Goal: Communication & Community: Participate in discussion

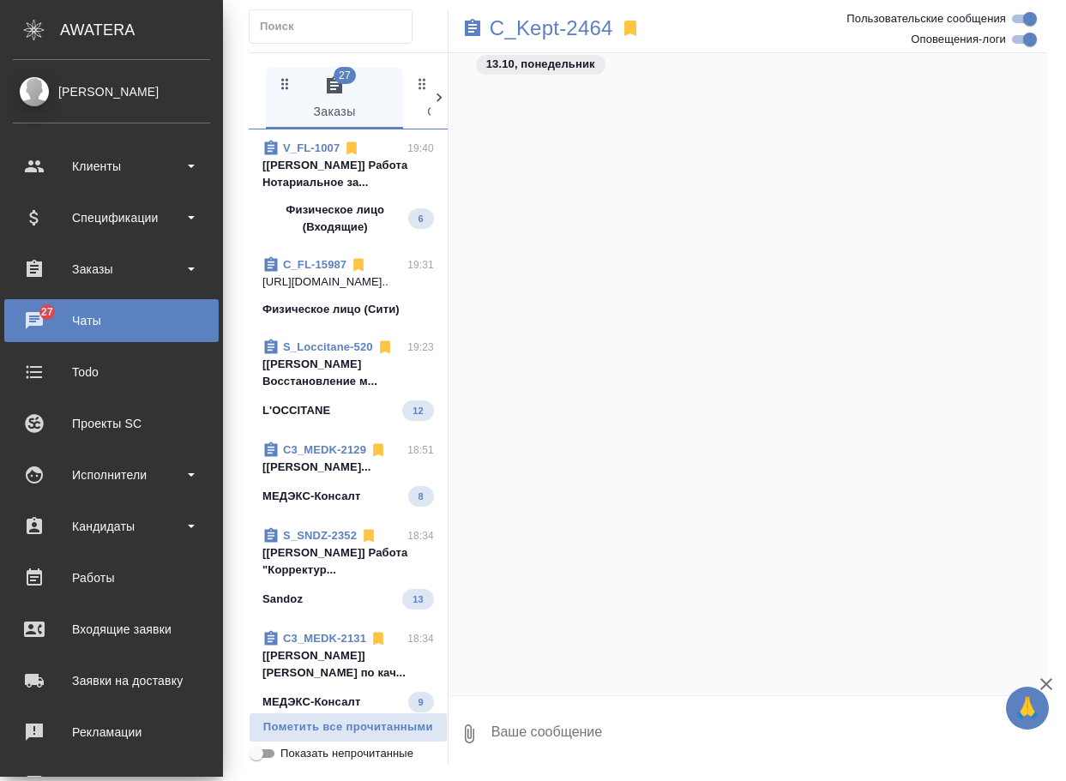
scroll to position [66344, 0]
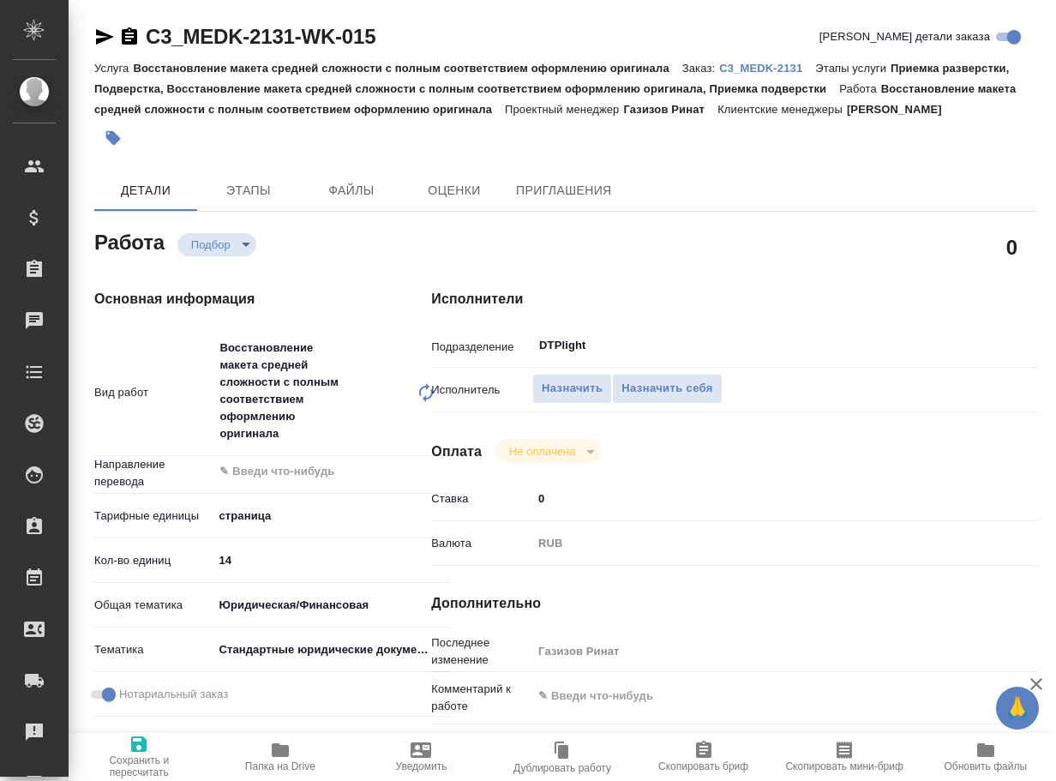
type textarea "x"
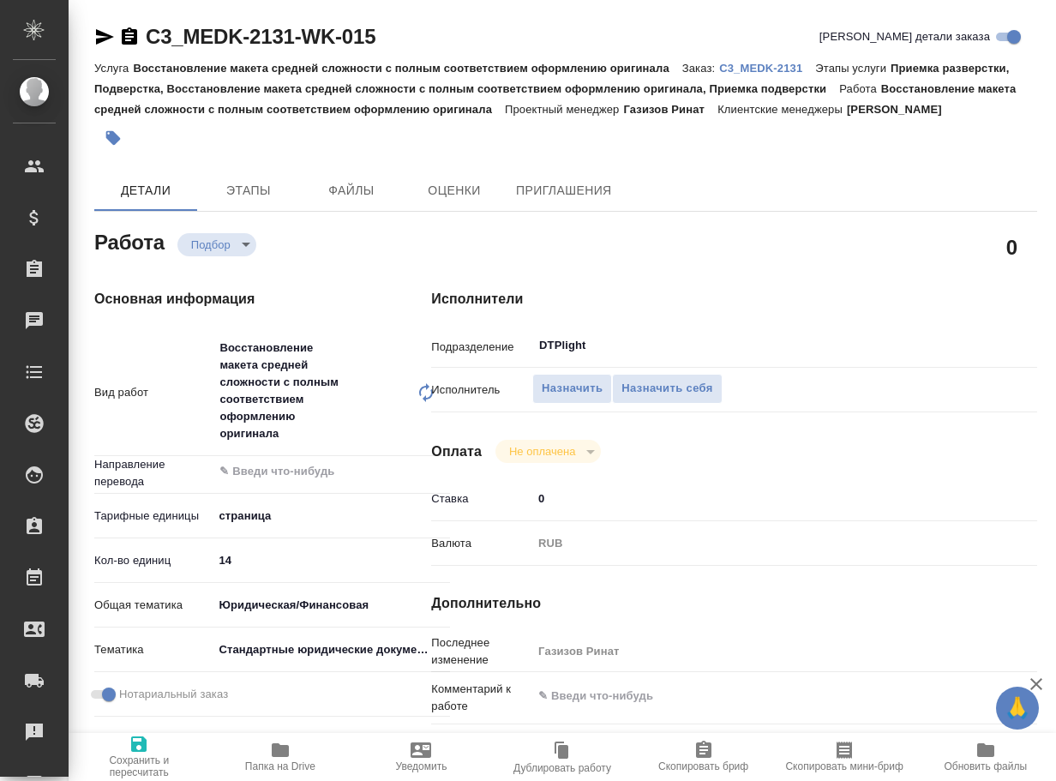
type textarea "x"
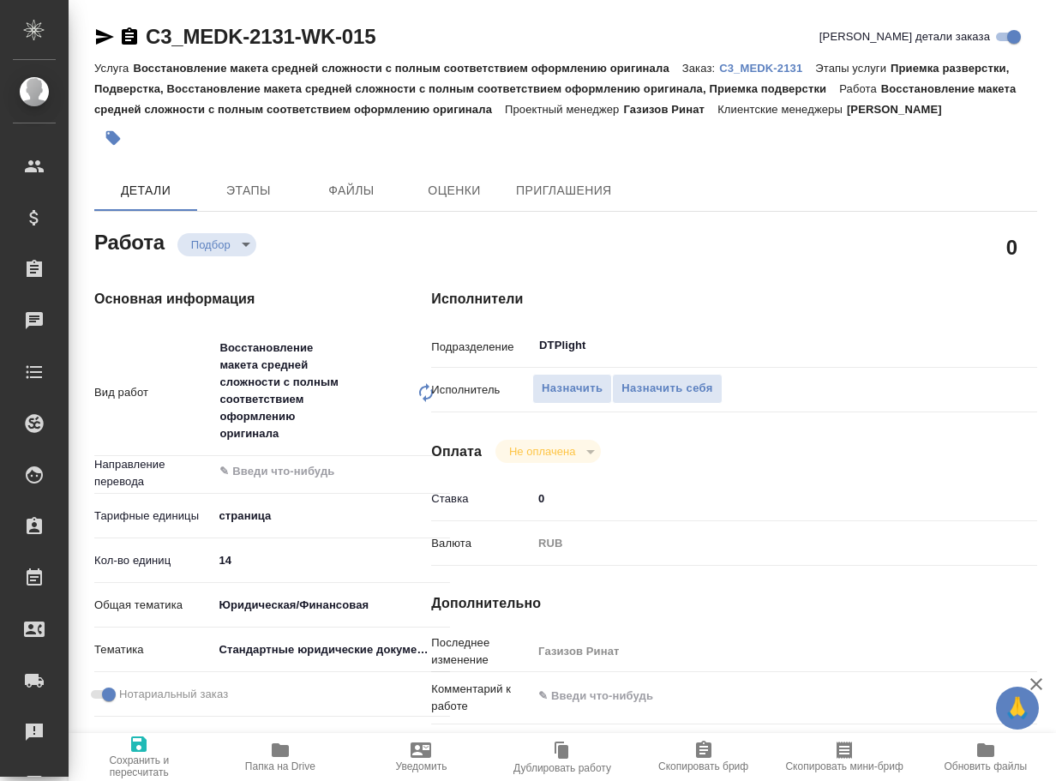
type textarea "x"
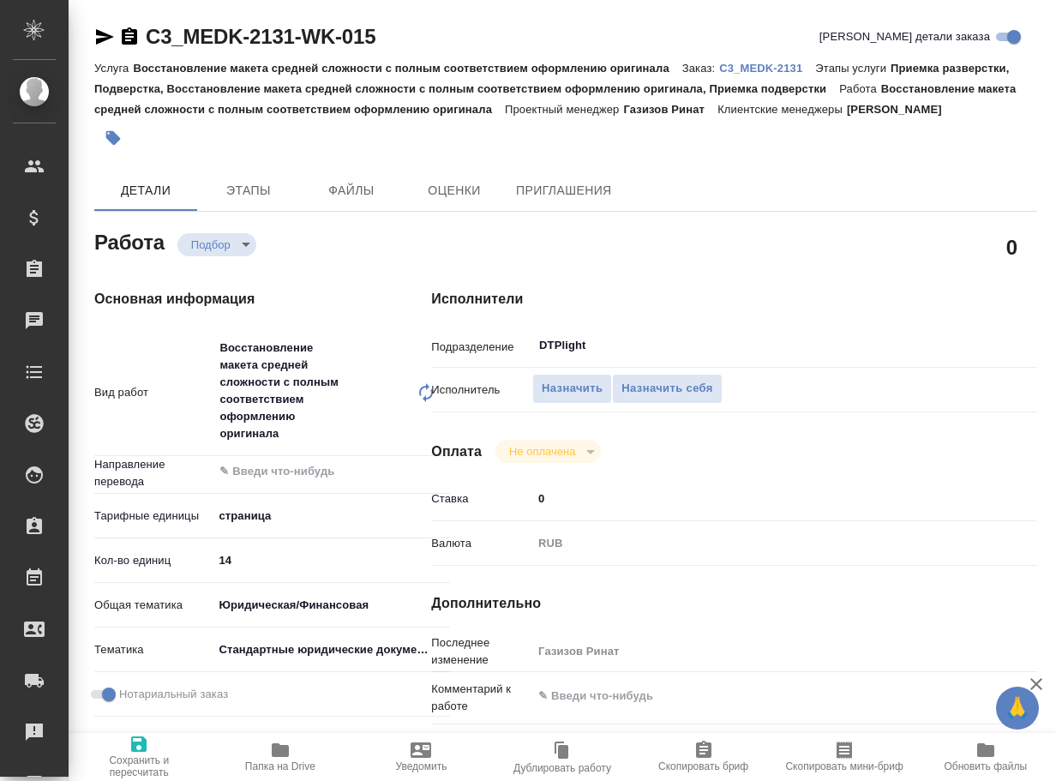
type textarea "x"
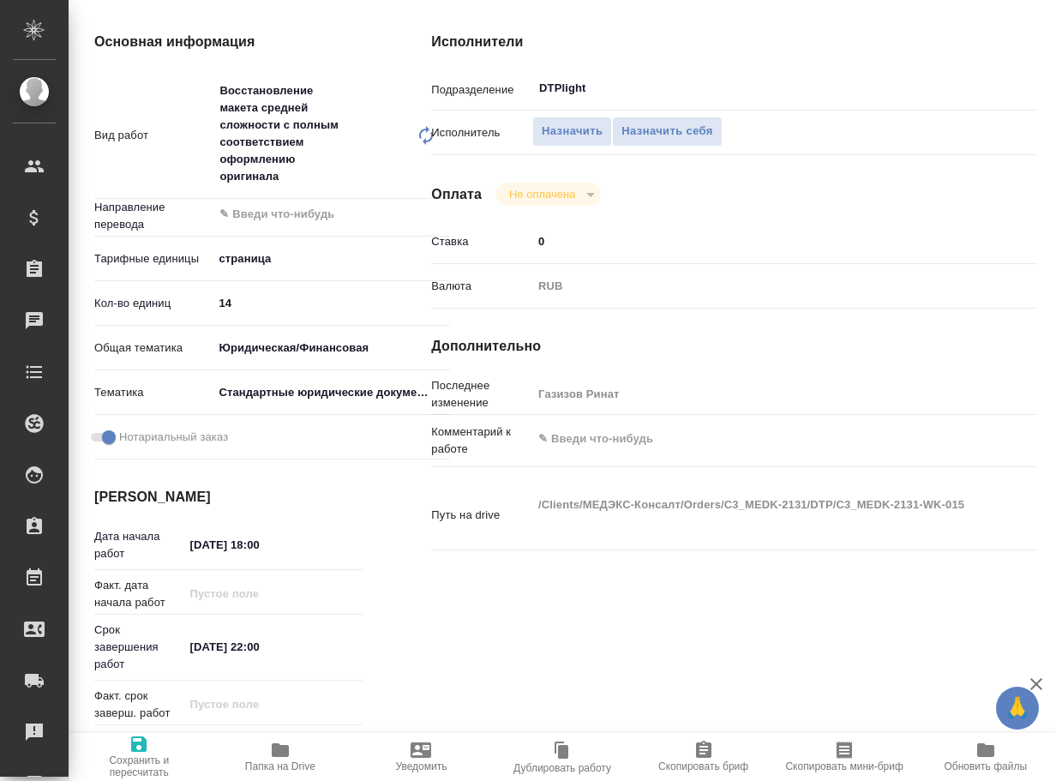
type textarea "x"
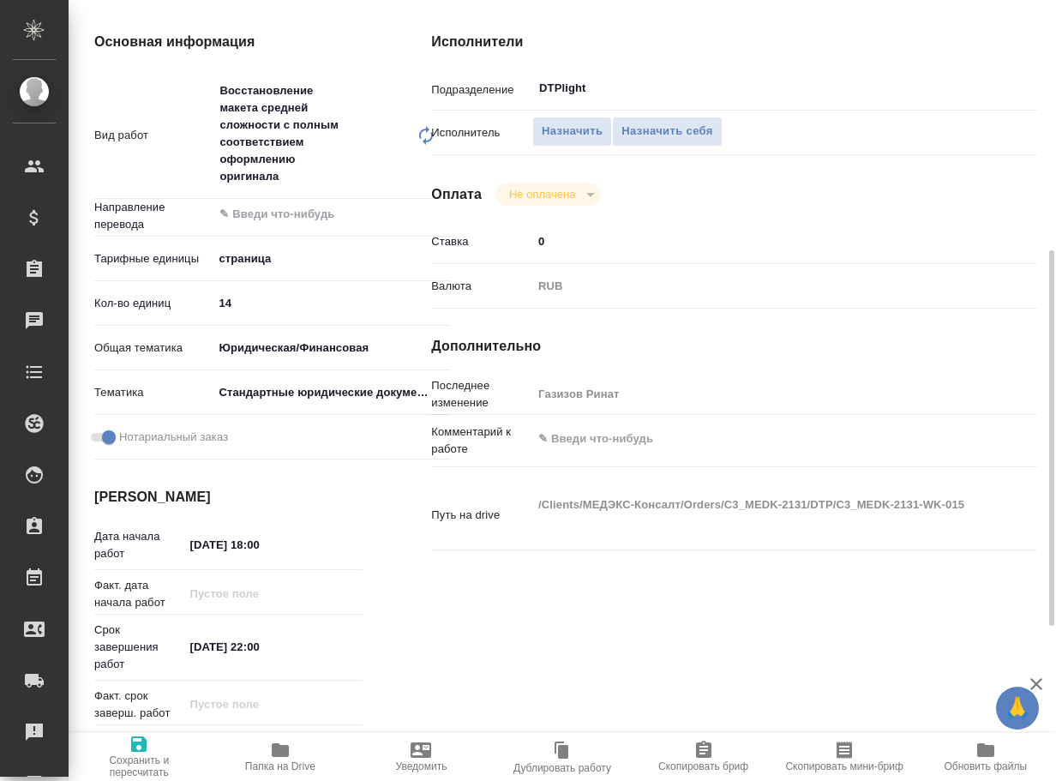
scroll to position [343, 0]
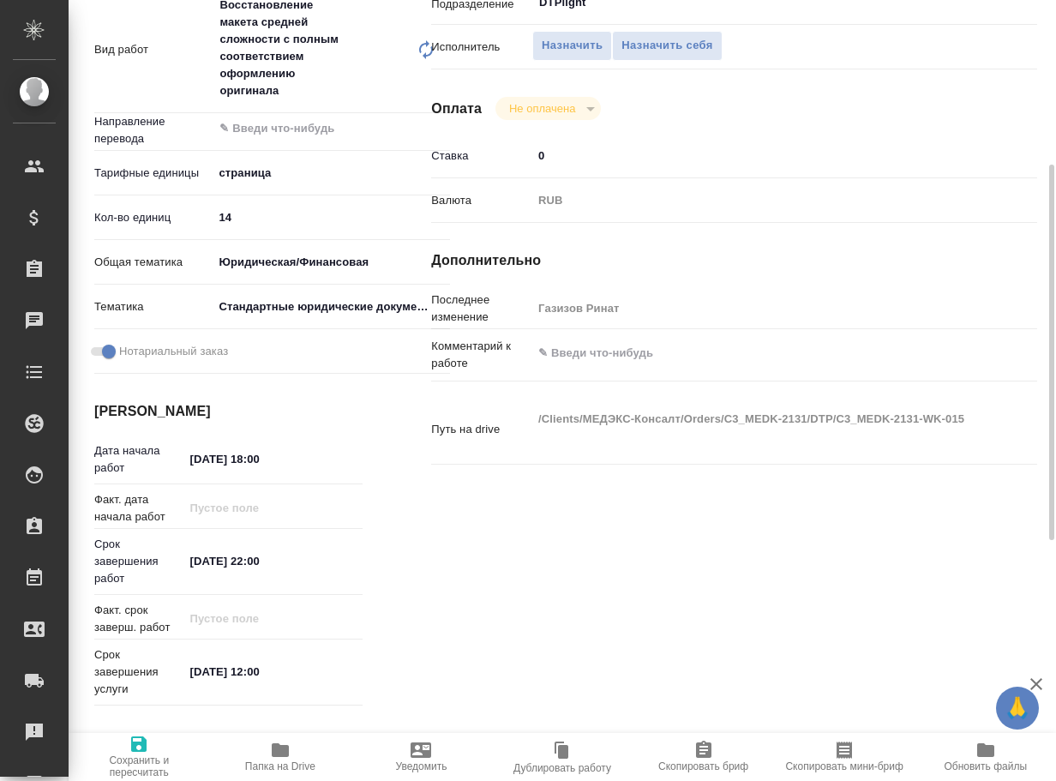
type textarea "x"
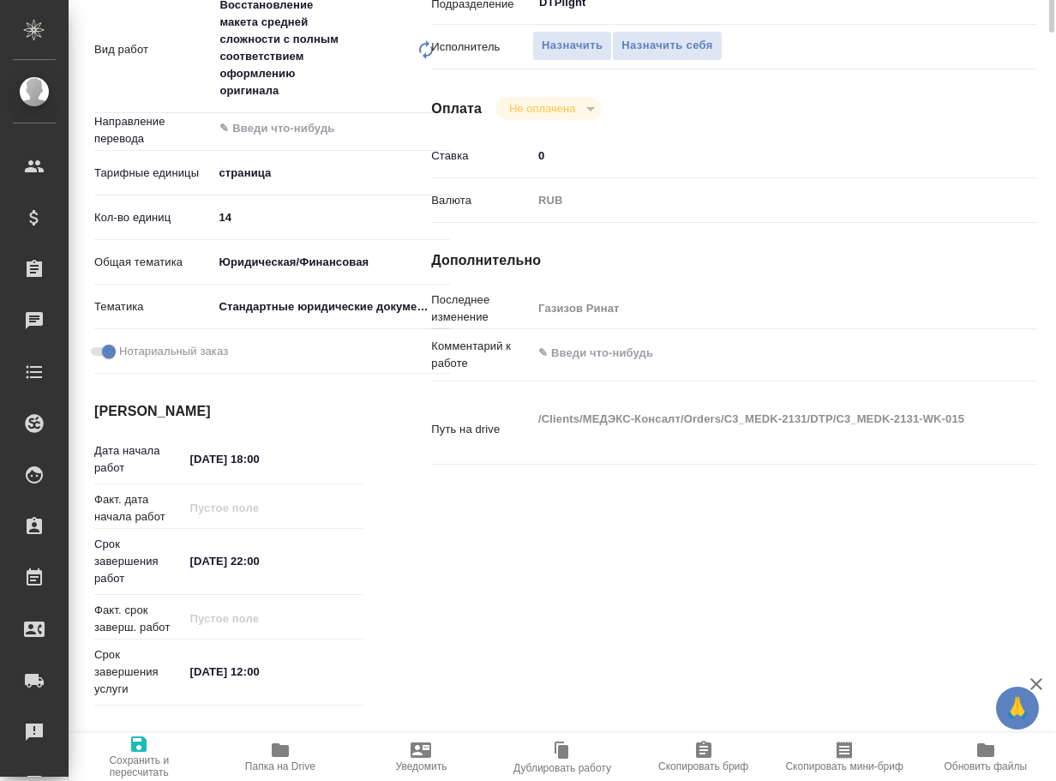
scroll to position [0, 0]
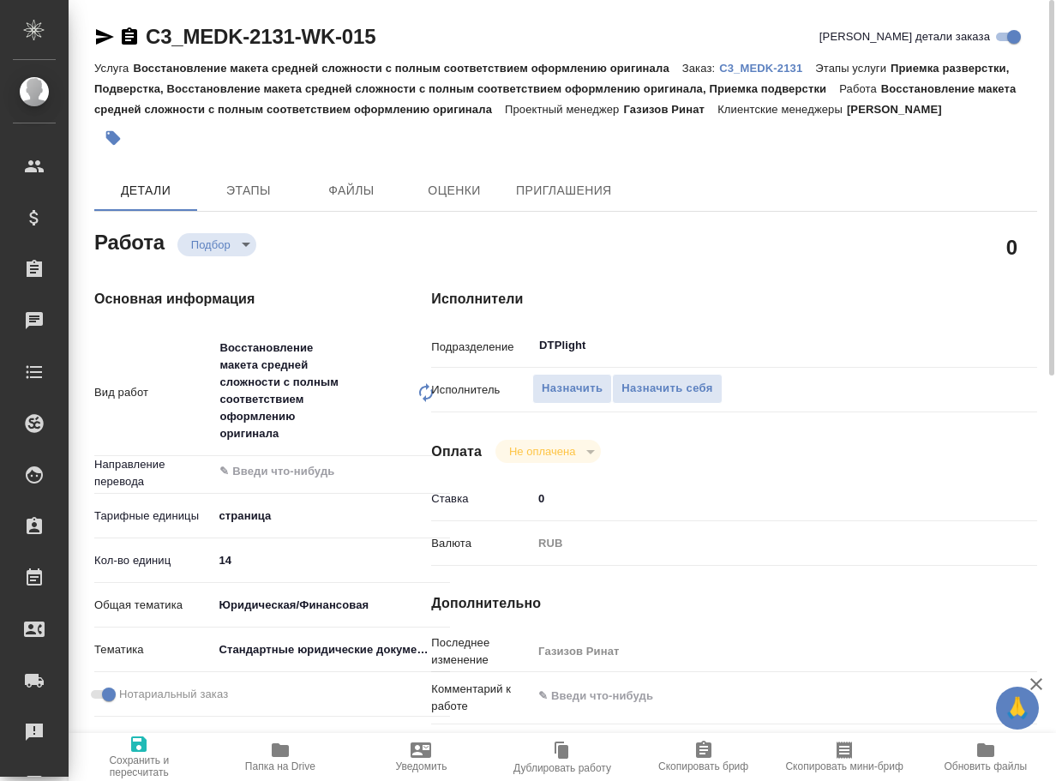
type textarea "x"
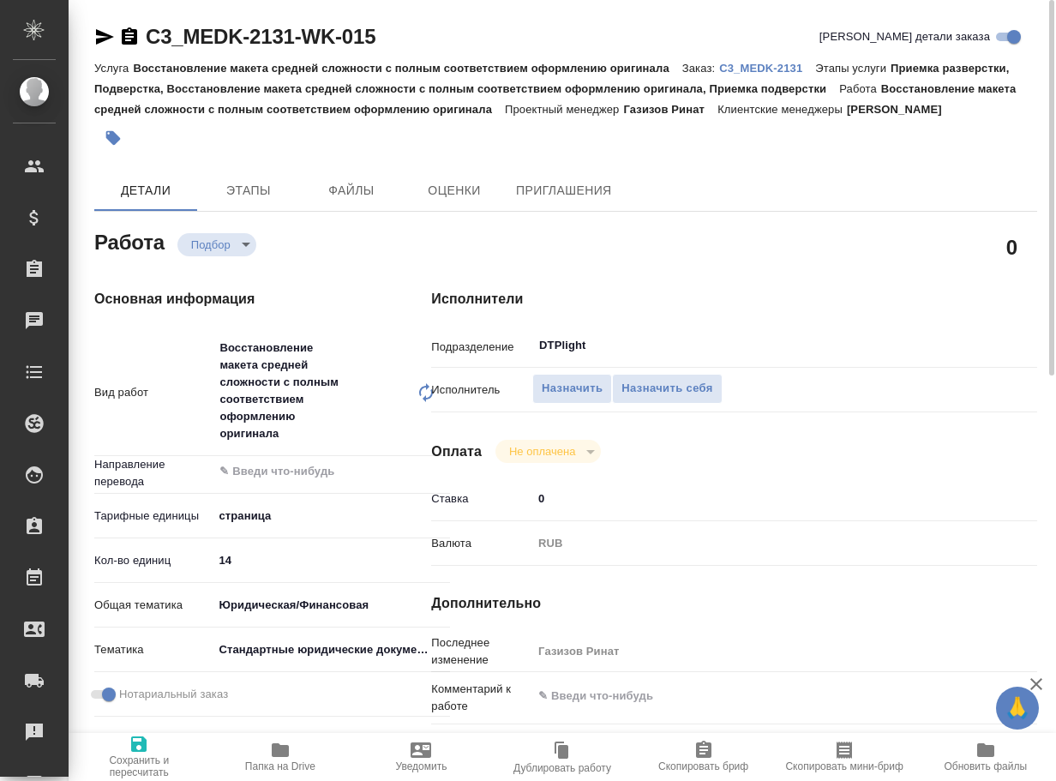
click at [771, 63] on p "C3_MEDK-2131" at bounding box center [767, 68] width 96 height 13
type textarea "x"
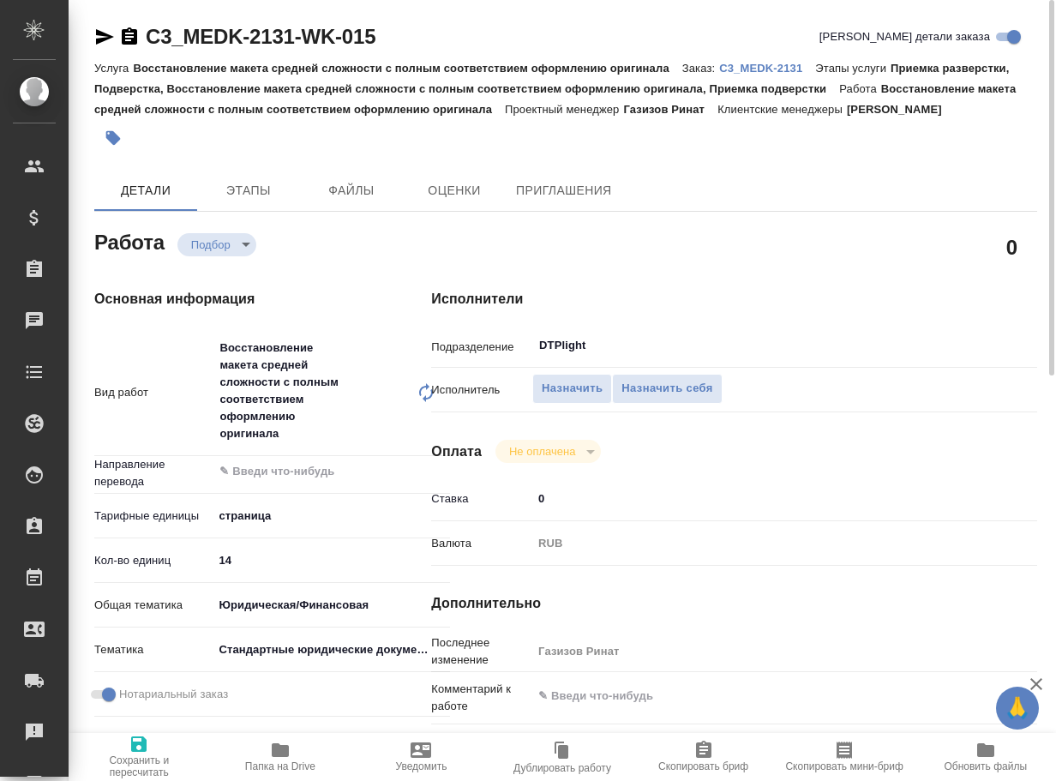
type textarea "x"
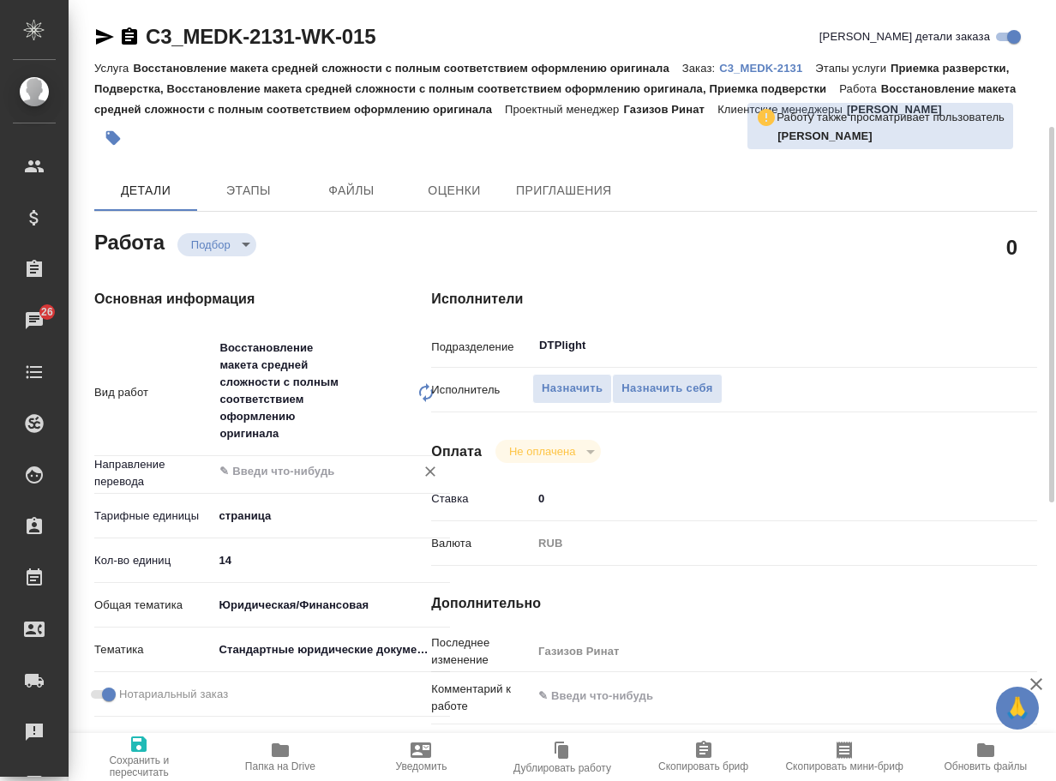
scroll to position [171, 0]
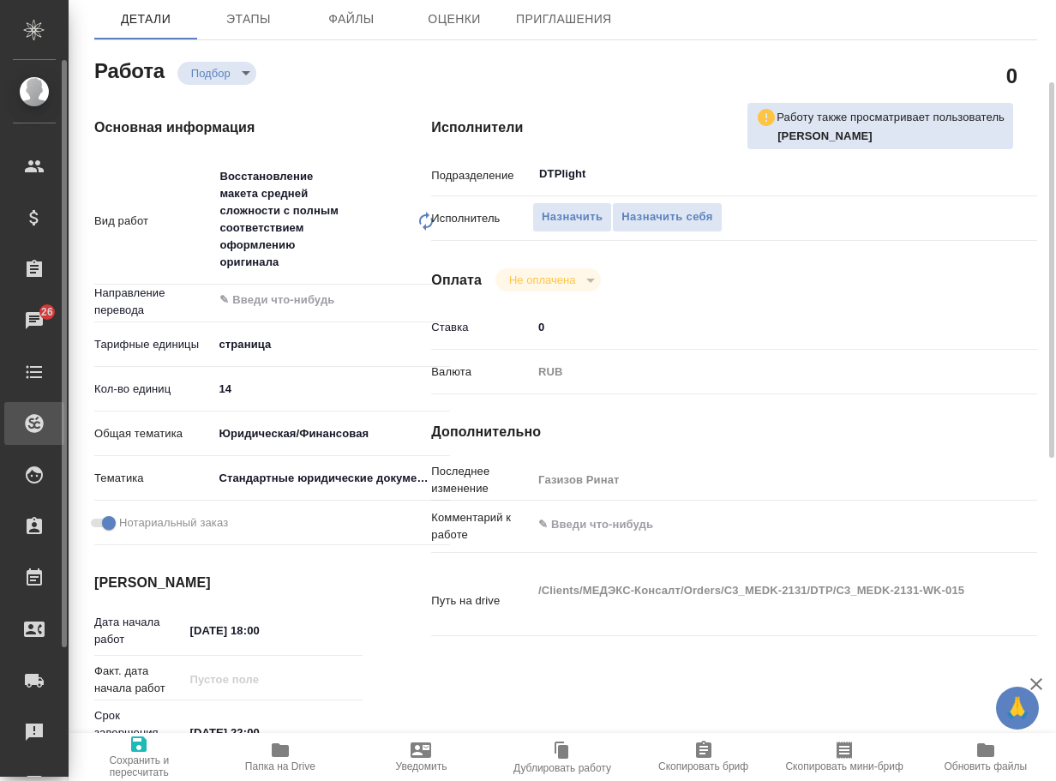
type textarea "x"
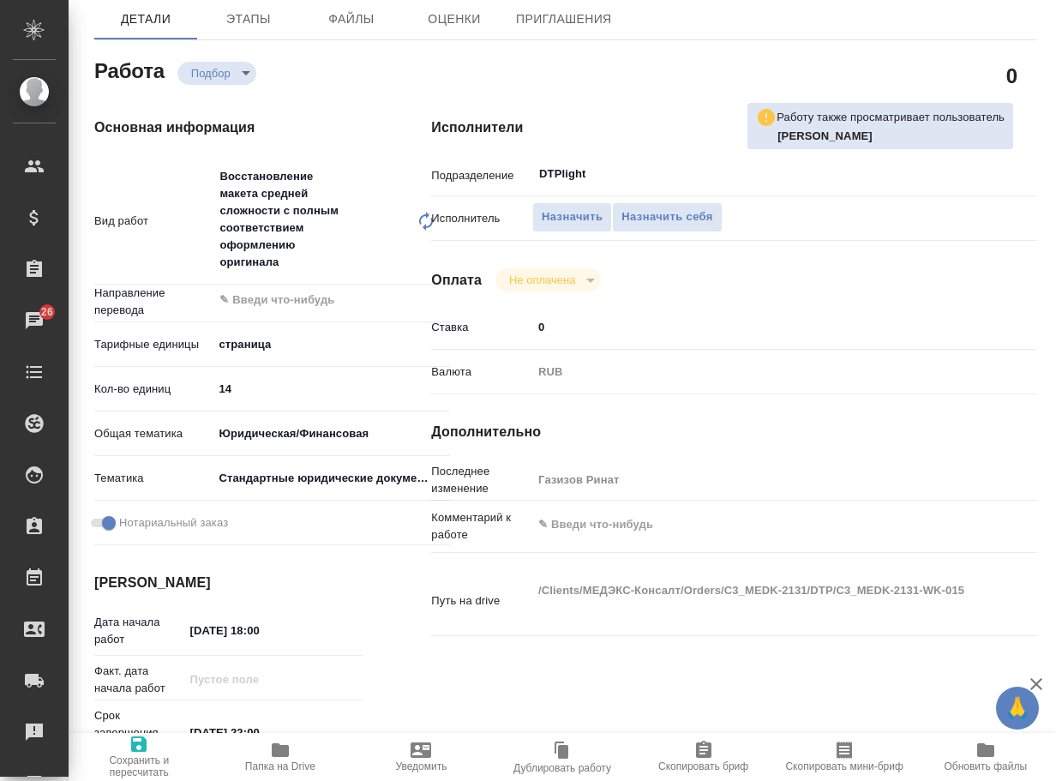
type textarea "x"
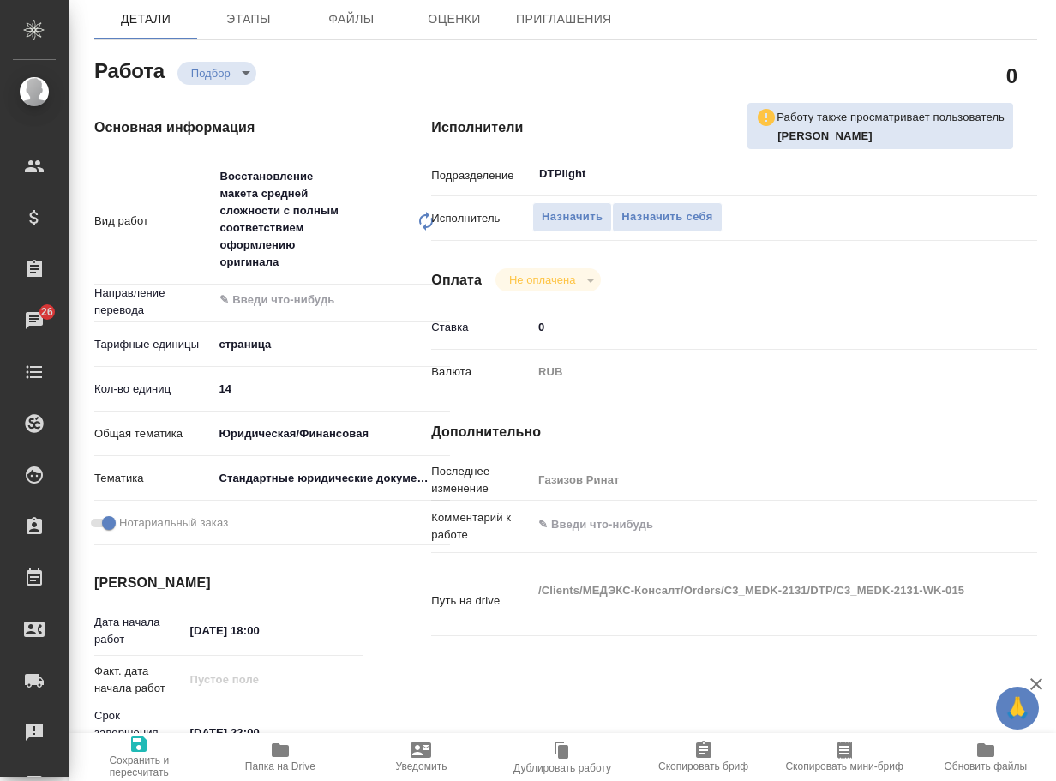
type textarea "x"
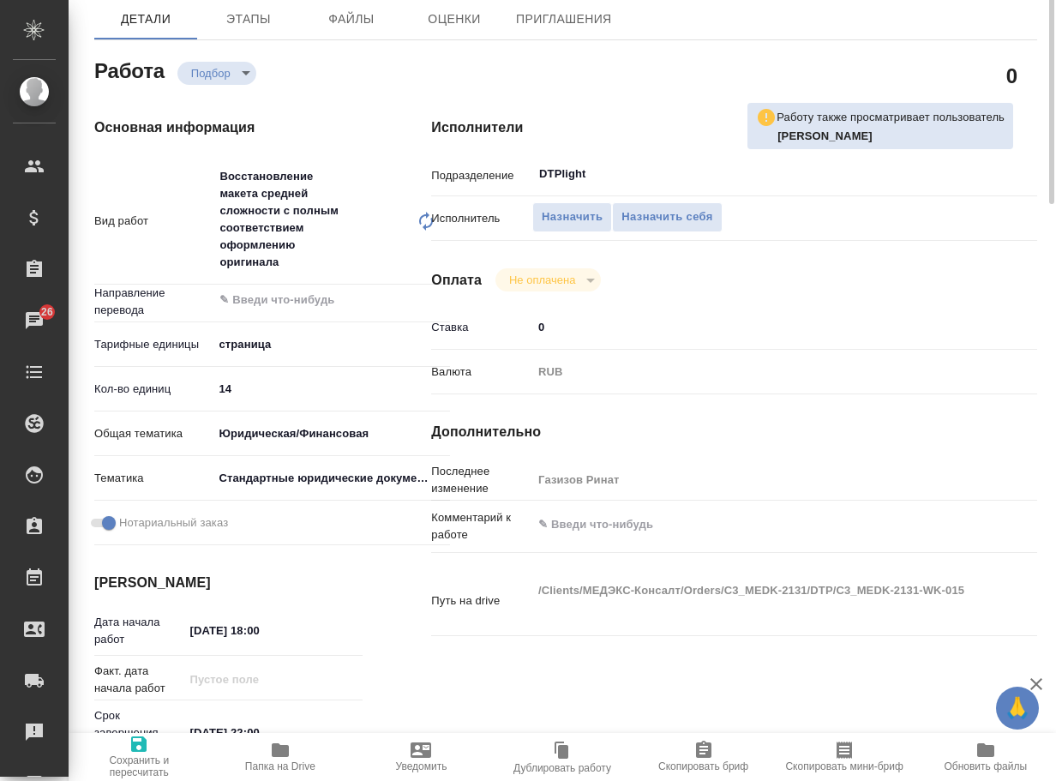
scroll to position [0, 0]
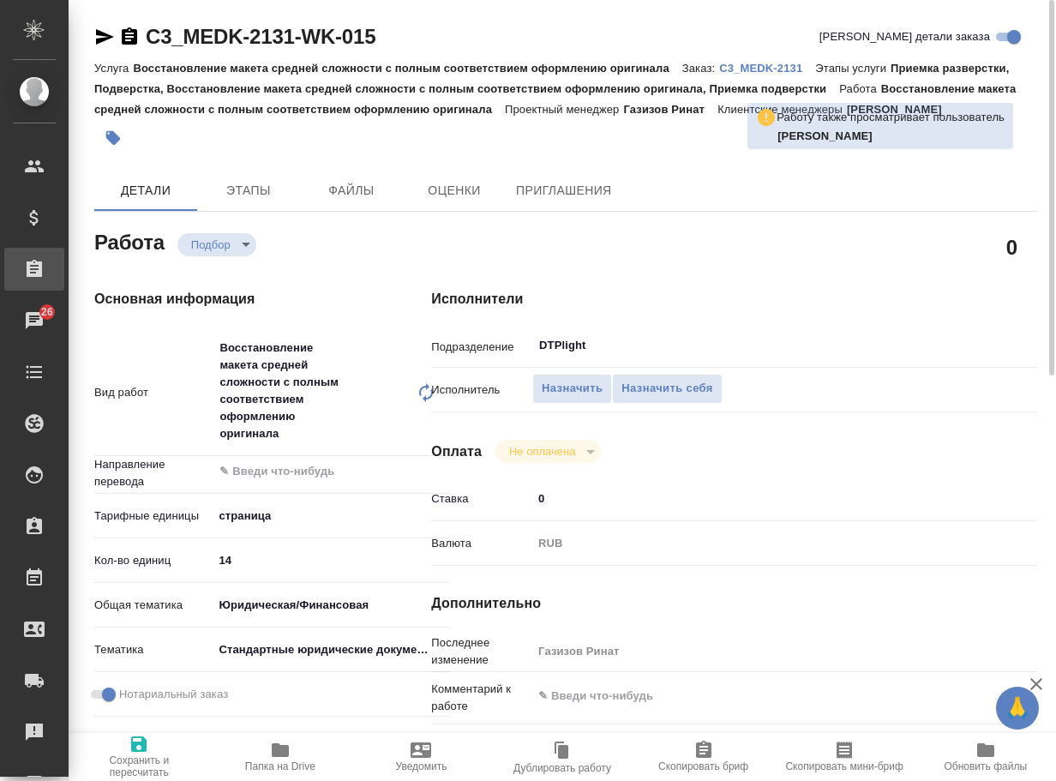
type textarea "x"
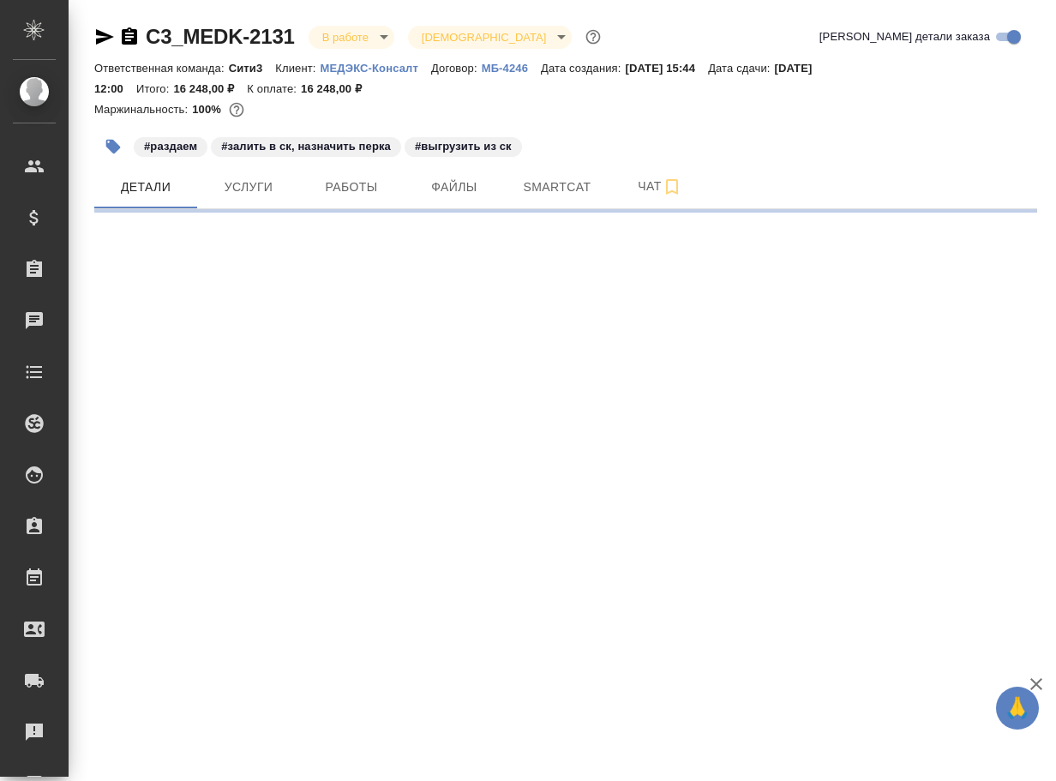
select select "RU"
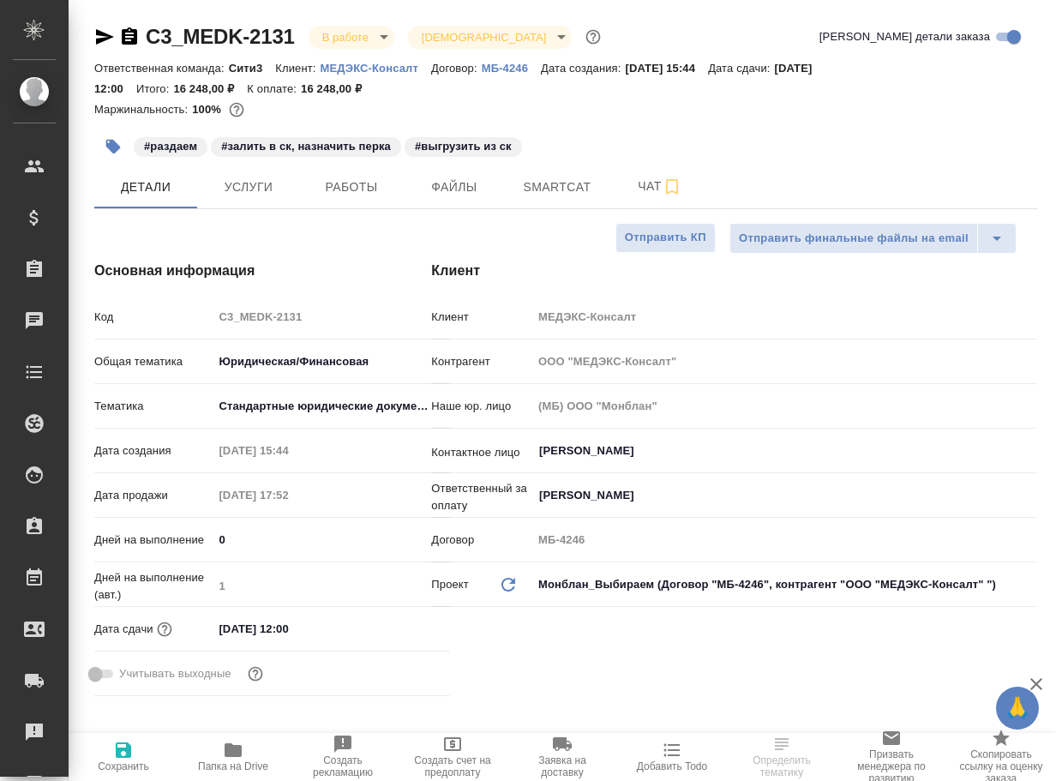
type textarea "x"
type input "Газизов Ринат"
type textarea "x"
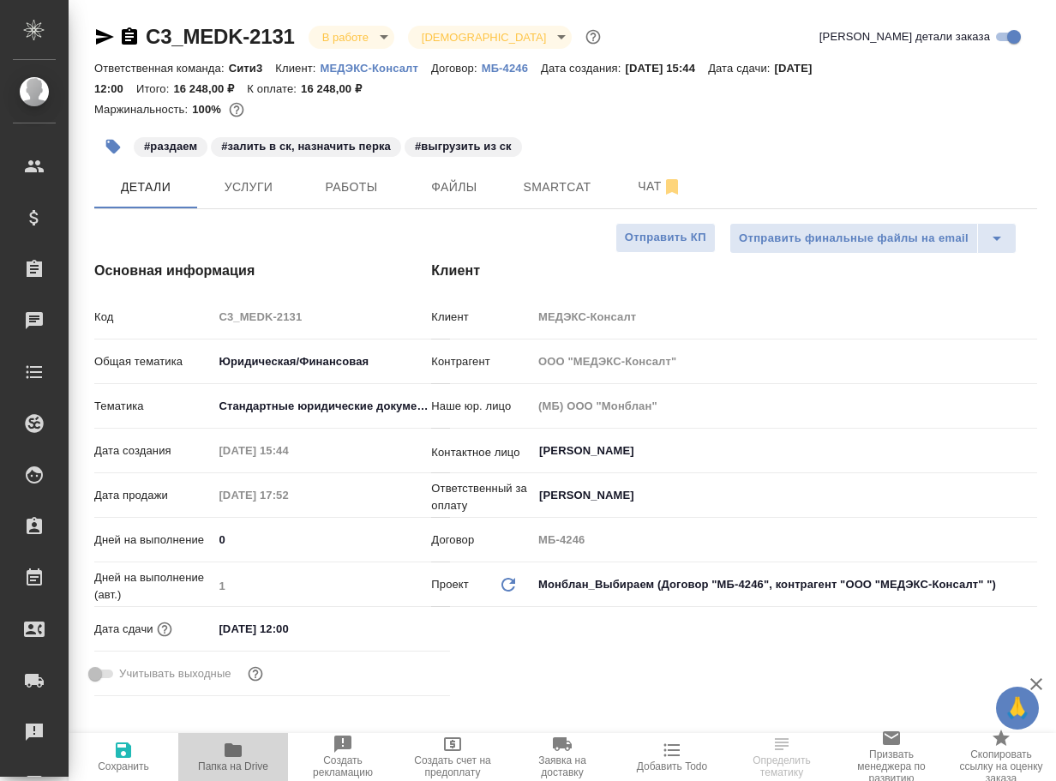
type textarea "x"
click at [232, 756] on icon "button" at bounding box center [233, 750] width 17 height 14
type textarea "x"
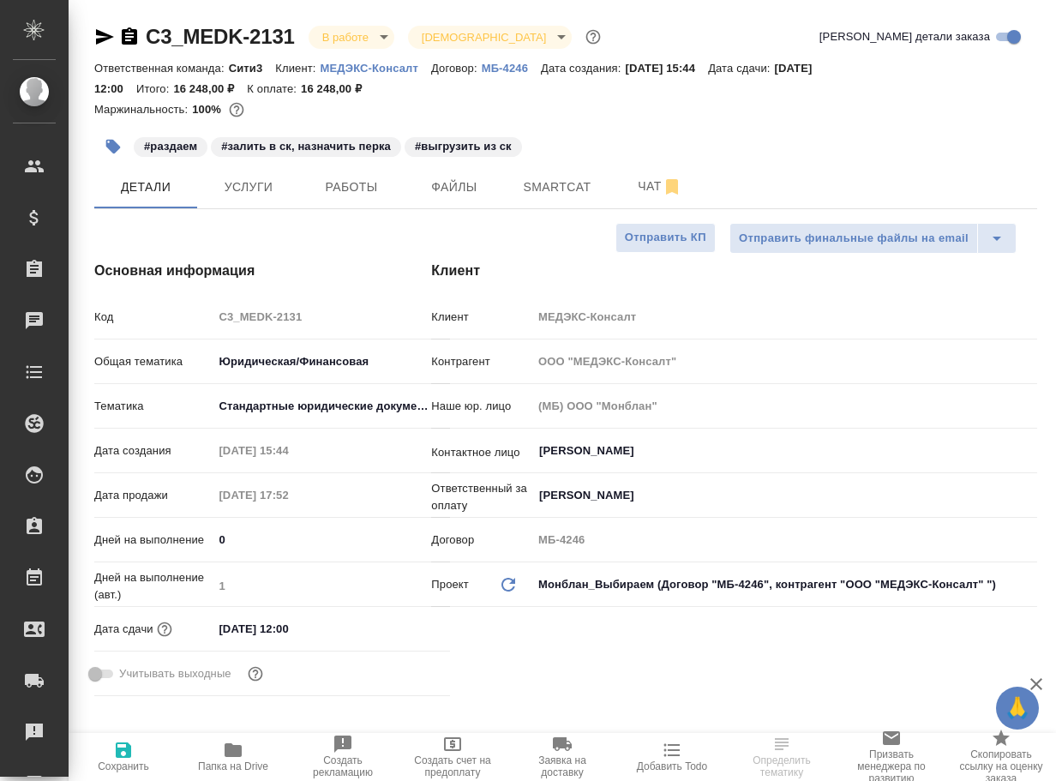
type textarea "x"
select select "RU"
type textarea "x"
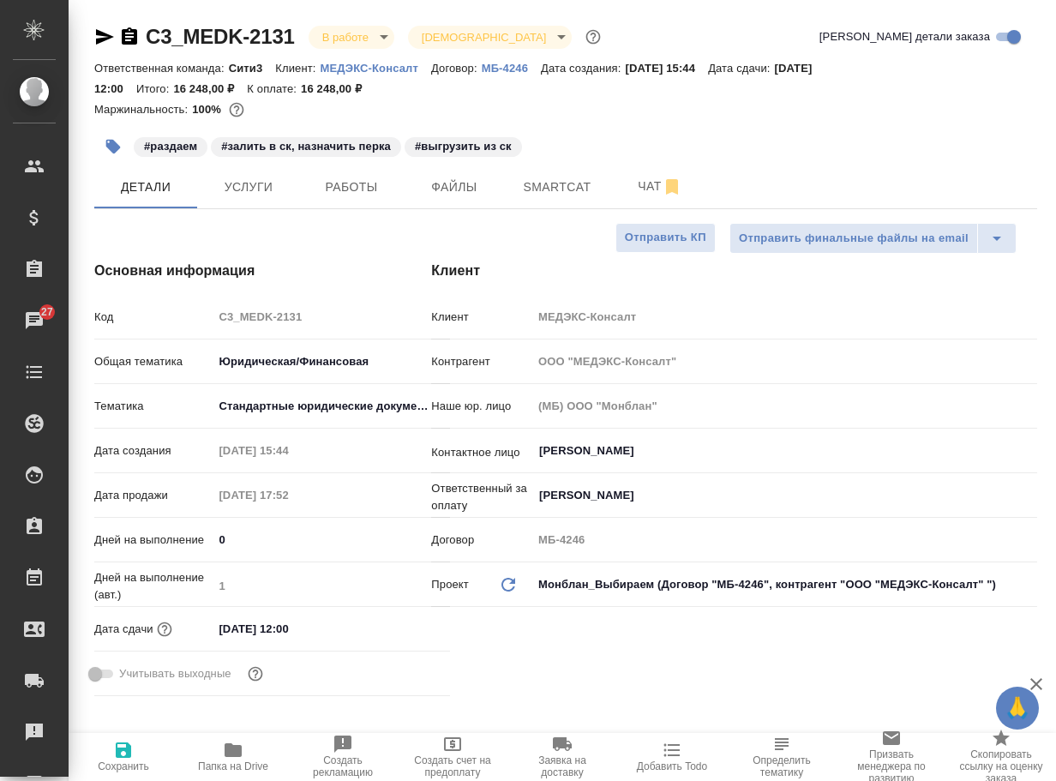
type textarea "x"
click at [658, 185] on span "Чат" at bounding box center [660, 186] width 82 height 21
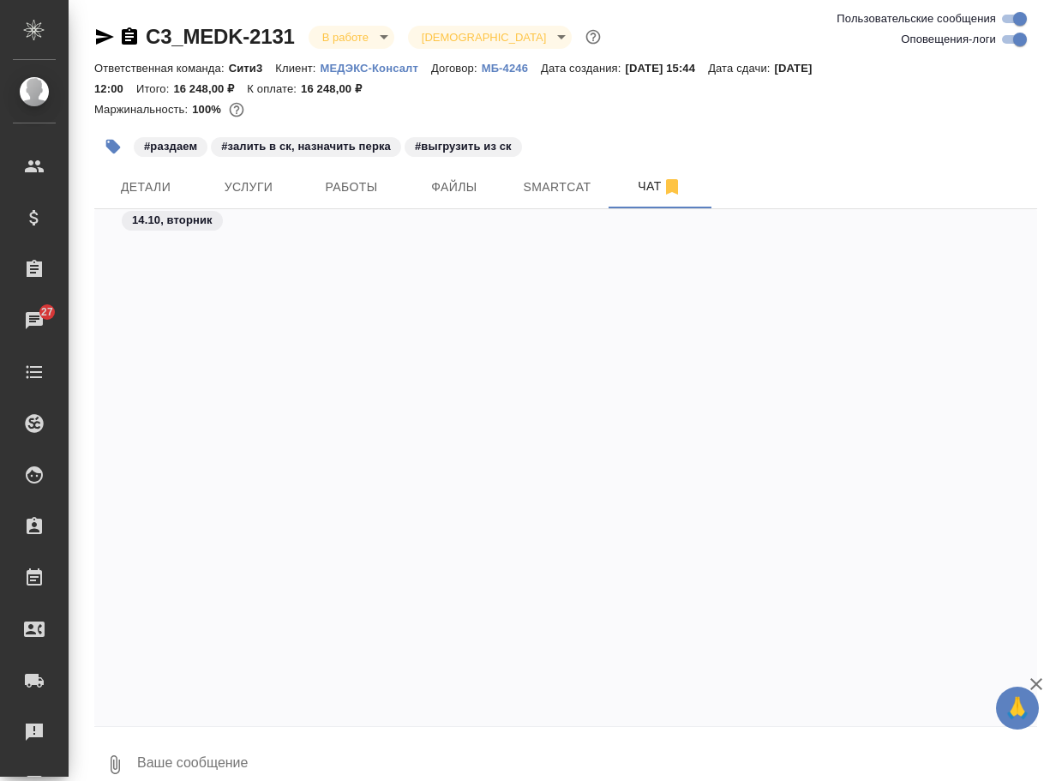
scroll to position [12896, 0]
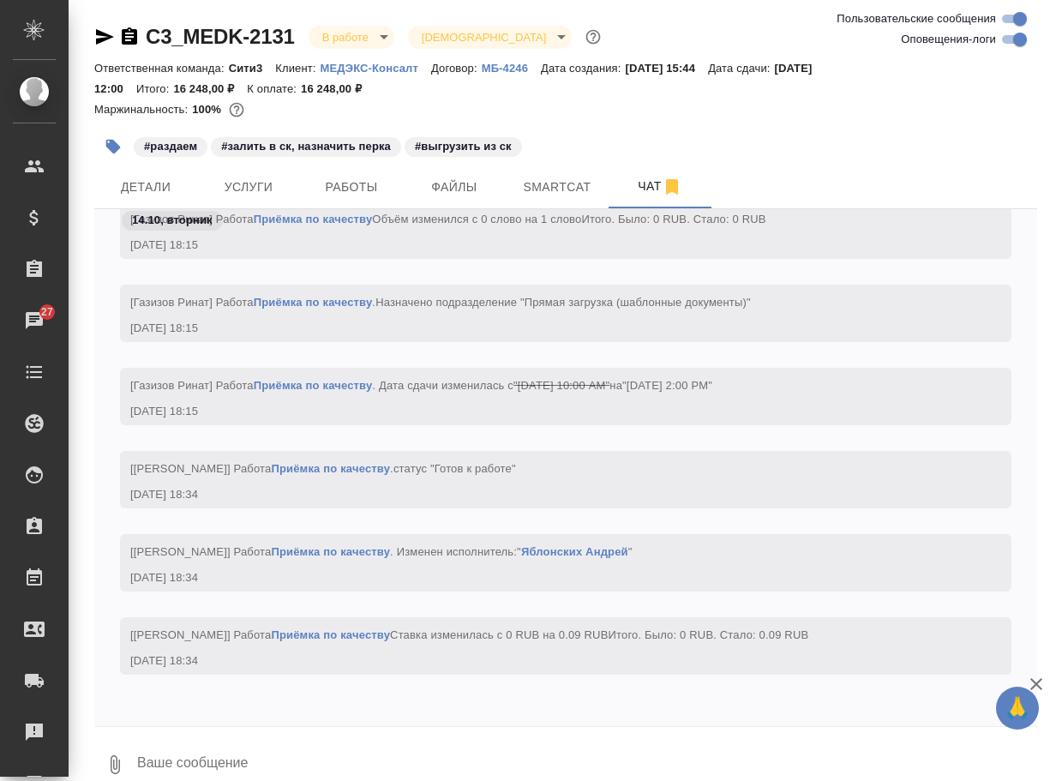
click at [1006, 44] on input "Оповещения-логи" at bounding box center [1020, 39] width 62 height 21
checkbox input "false"
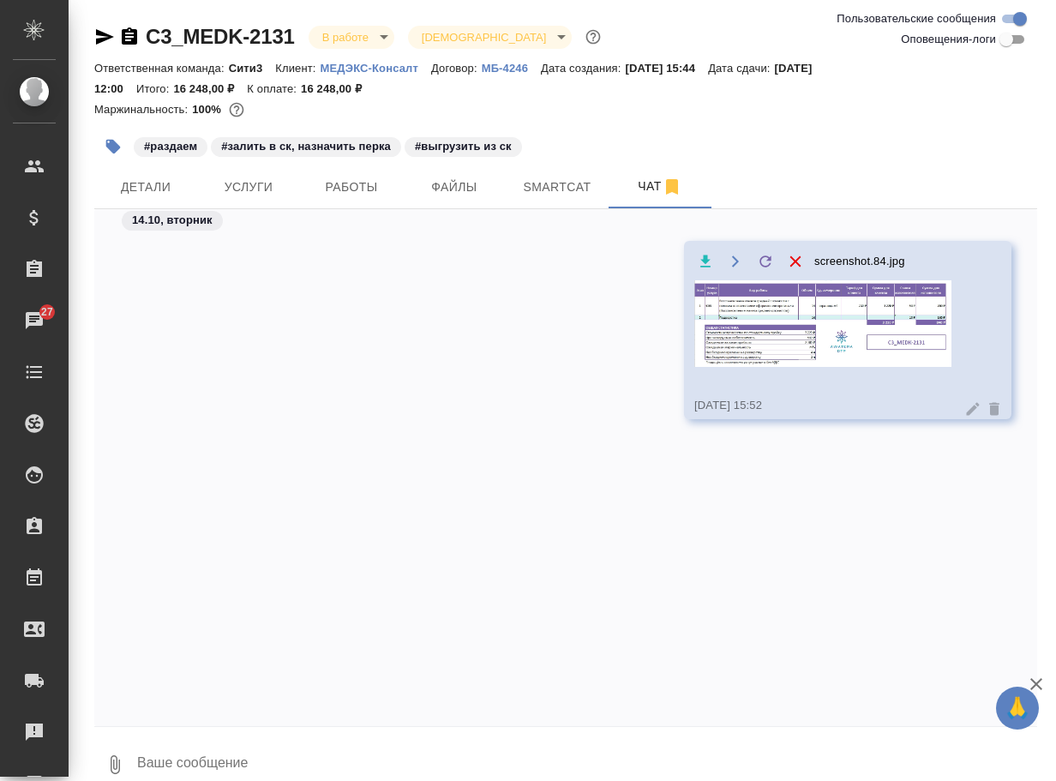
scroll to position [0, 0]
drag, startPoint x: 309, startPoint y: 50, endPoint x: 154, endPoint y: 30, distance: 155.6
click at [154, 30] on div "C3_MEDK-2131 В работе inProgress Святая троица holyTrinity" at bounding box center [349, 36] width 510 height 27
copy link "3_MEDK-2131"
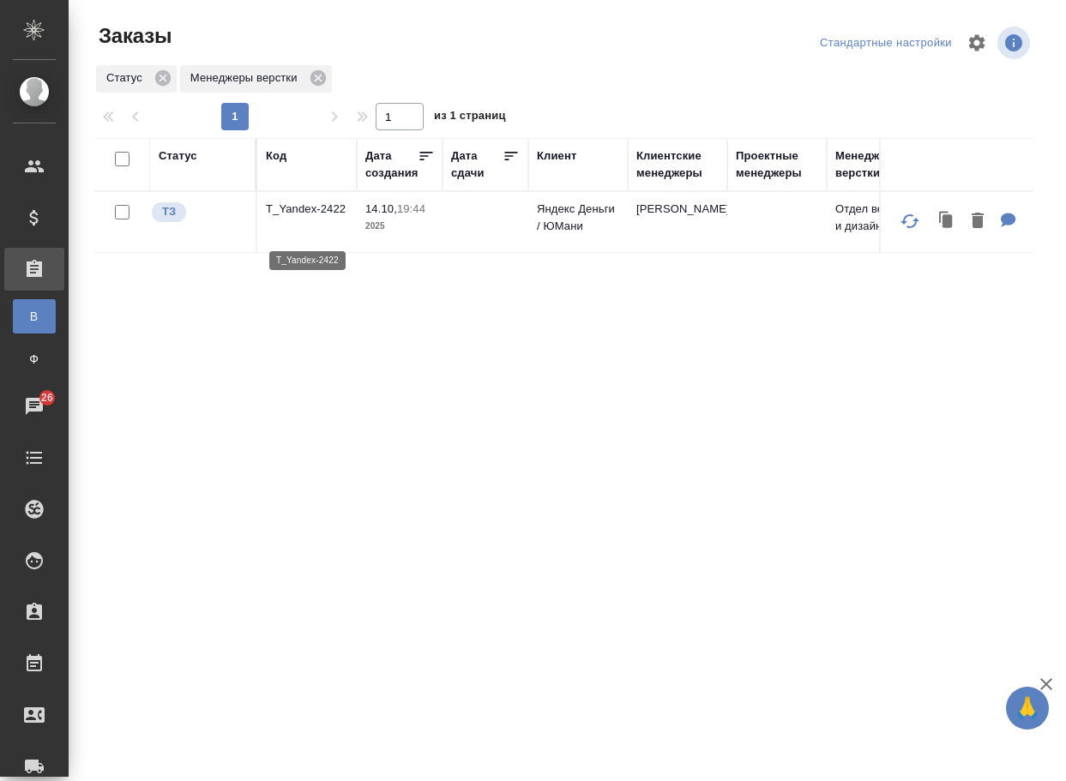
click at [286, 218] on p "T_Yandex-2422" at bounding box center [307, 209] width 82 height 17
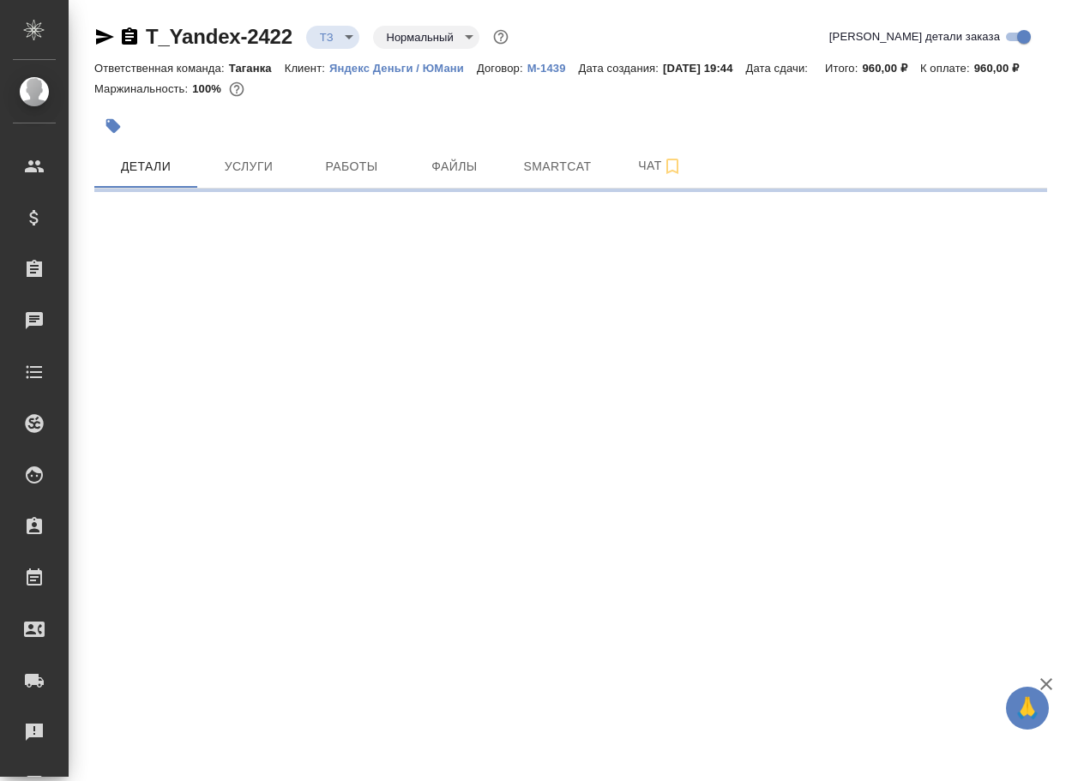
select select "RU"
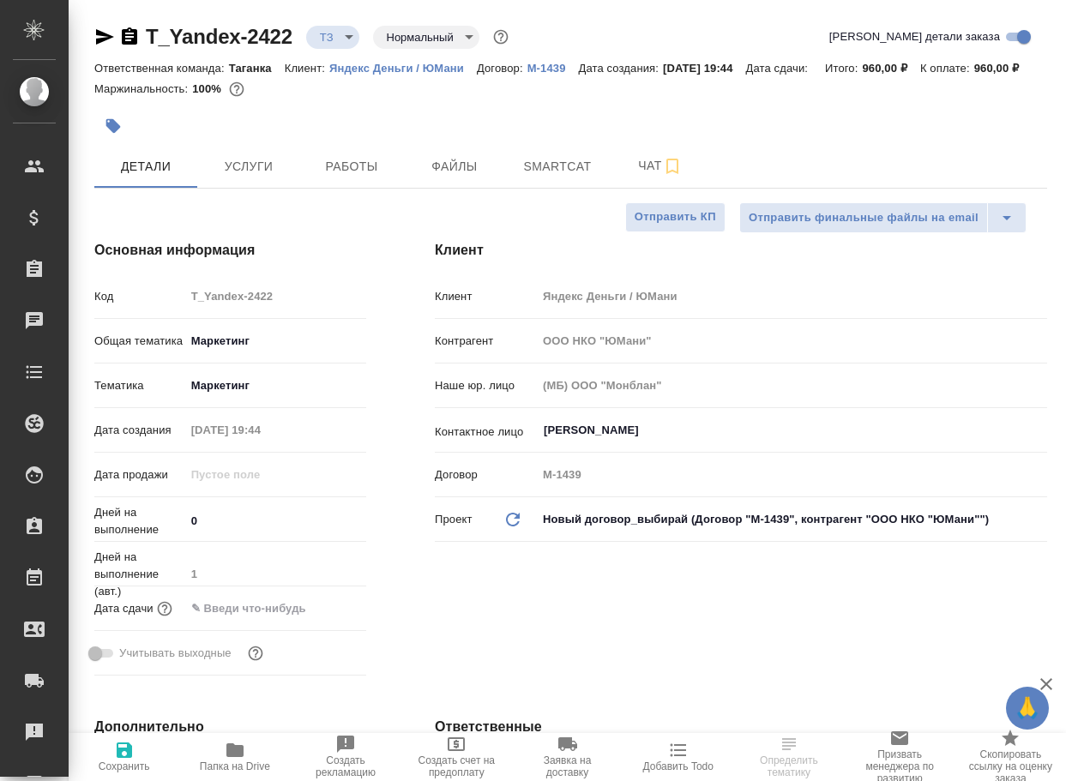
type textarea "x"
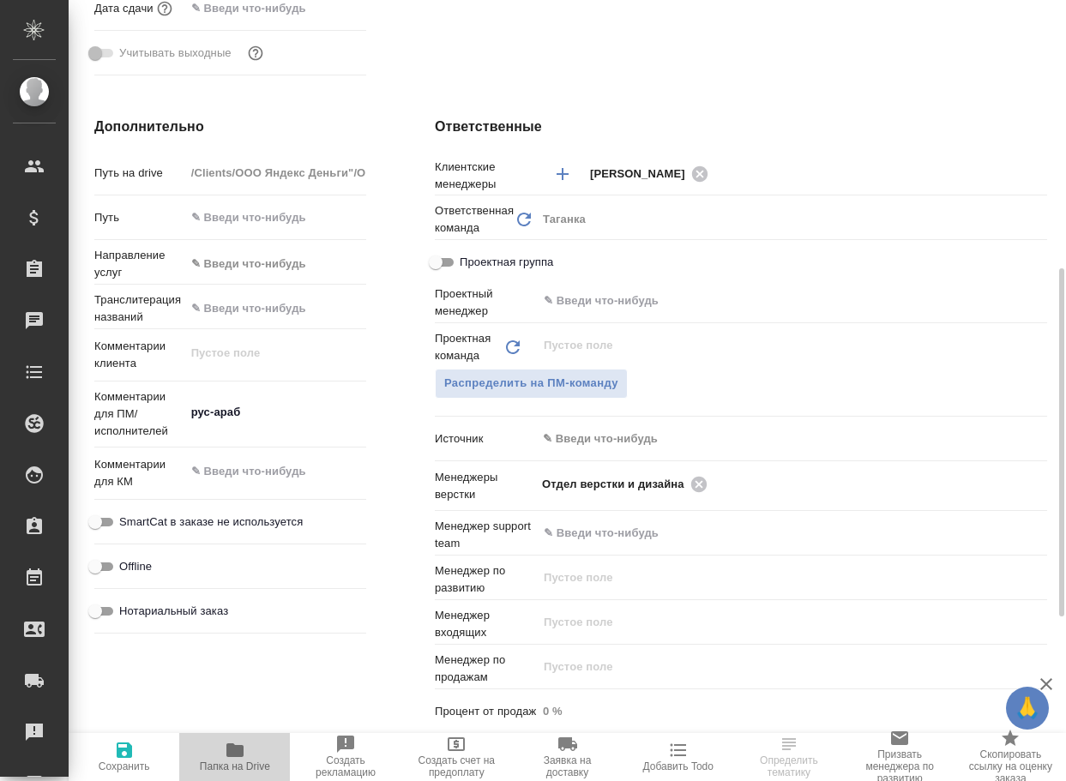
click at [232, 753] on icon "button" at bounding box center [234, 750] width 17 height 14
type textarea "x"
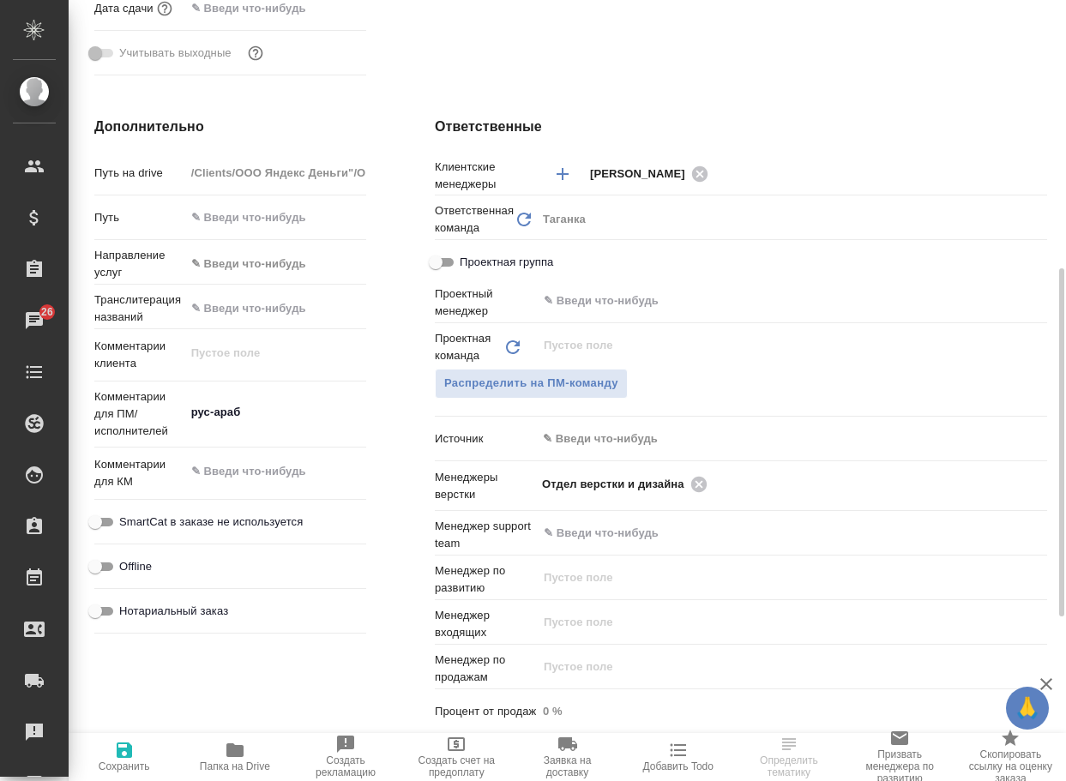
type textarea "x"
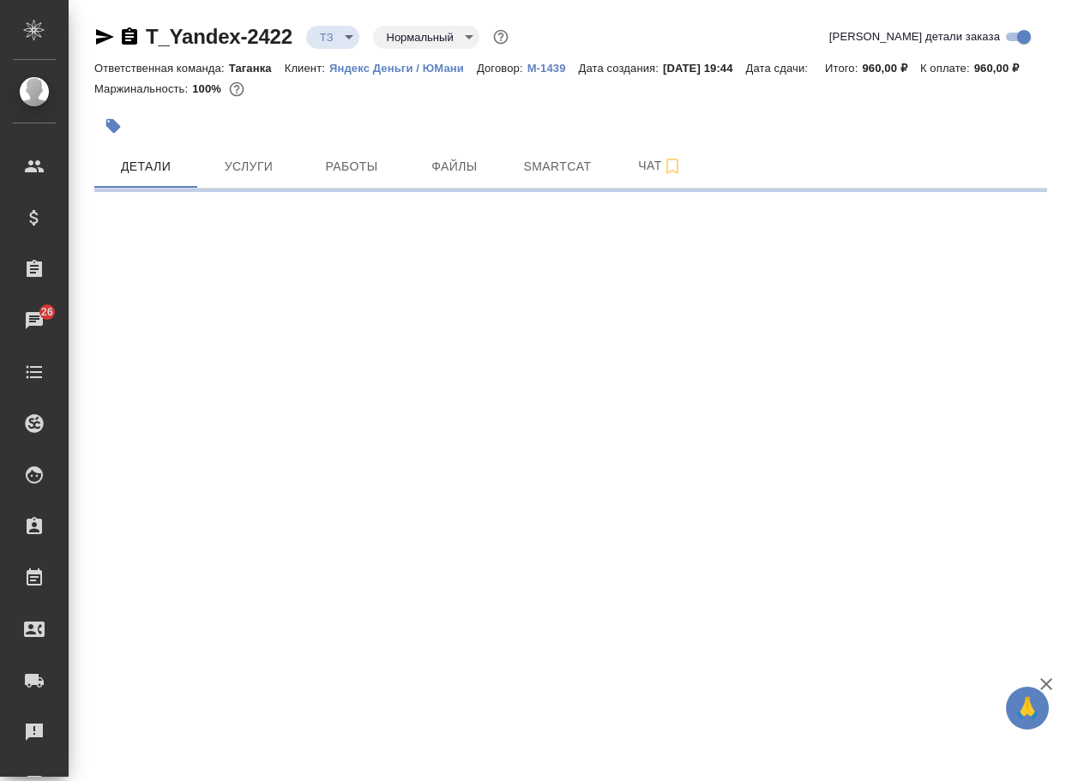
scroll to position [0, 0]
select select "RU"
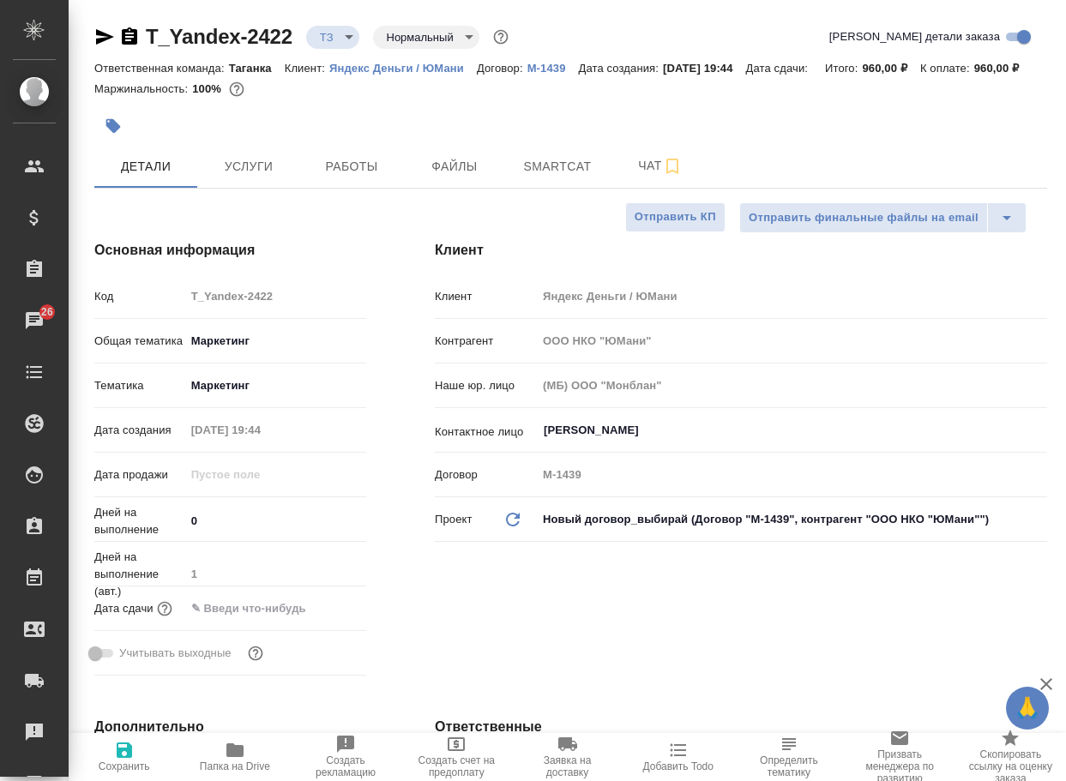
type textarea "x"
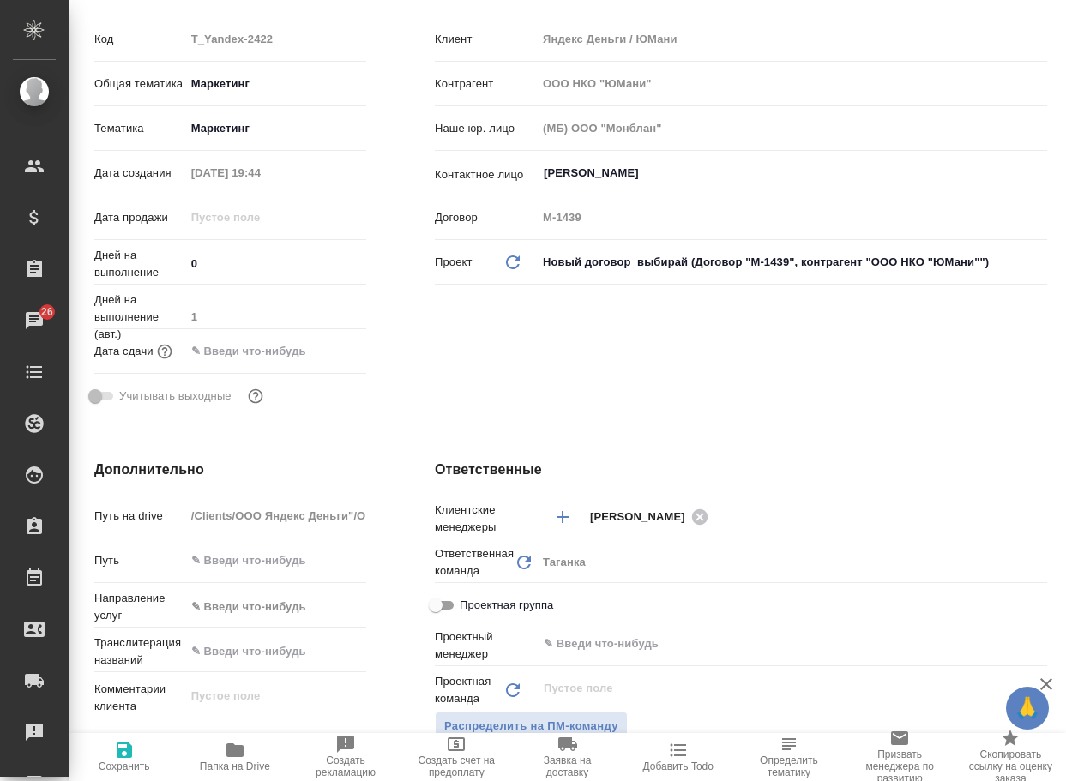
scroll to position [600, 0]
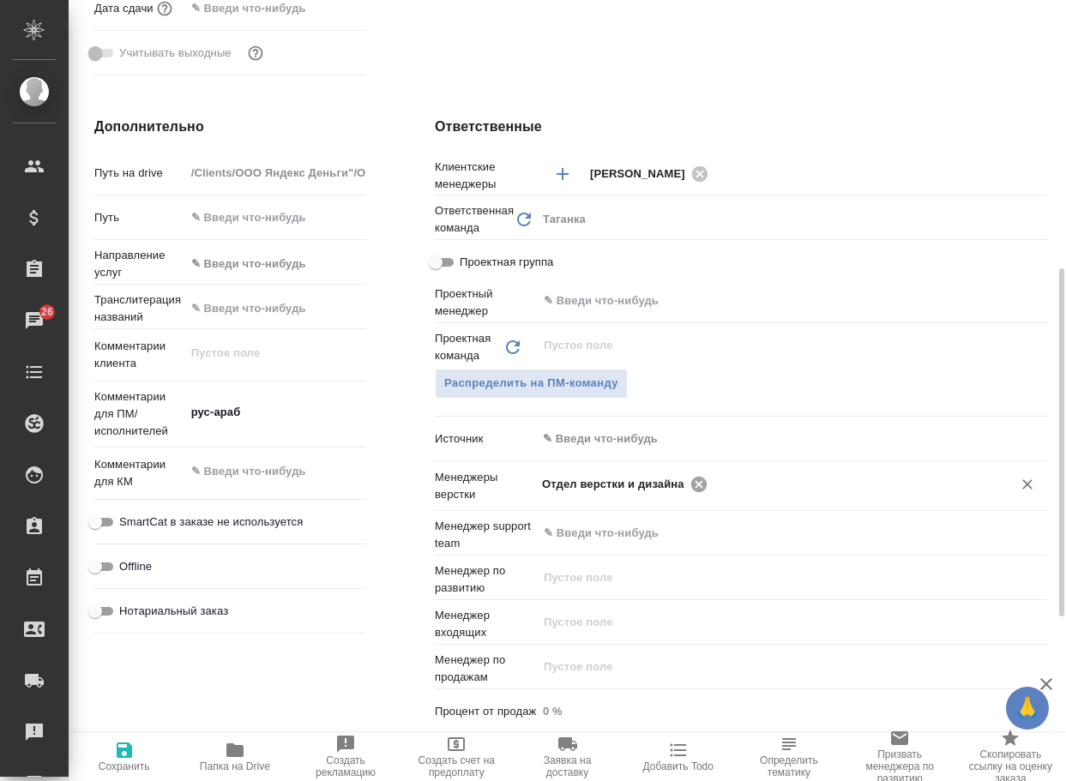
click at [696, 491] on icon at bounding box center [697, 483] width 15 height 15
type textarea "x"
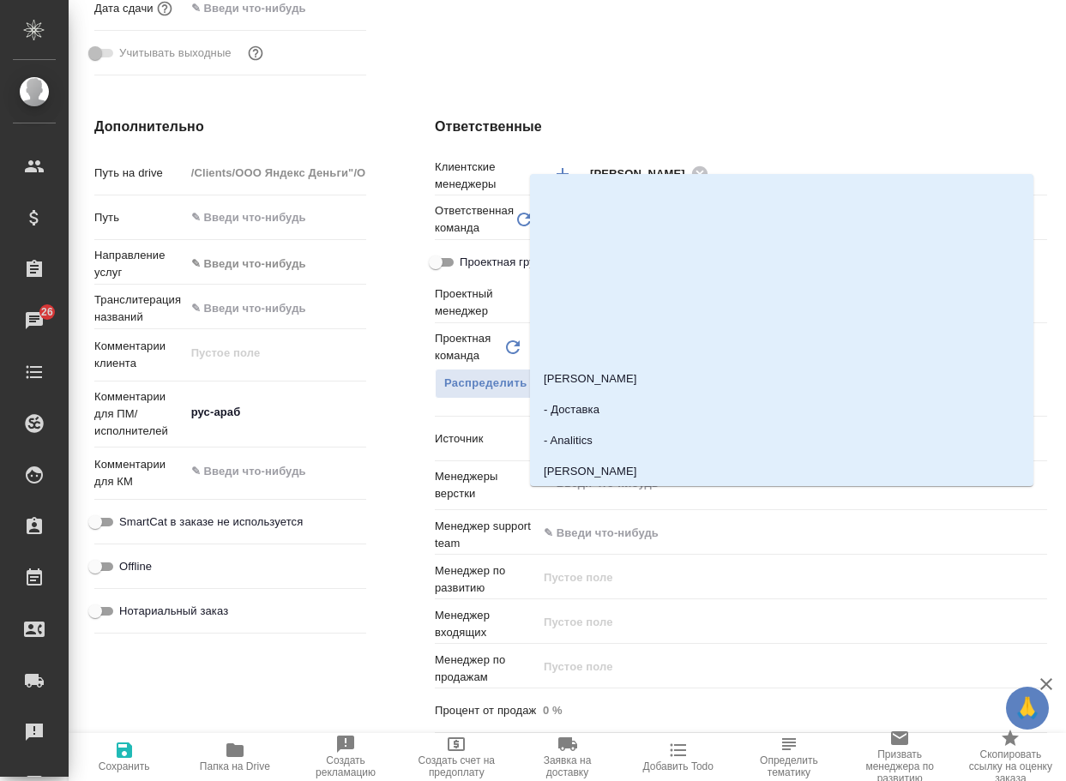
click at [696, 494] on input "text" at bounding box center [763, 483] width 442 height 21
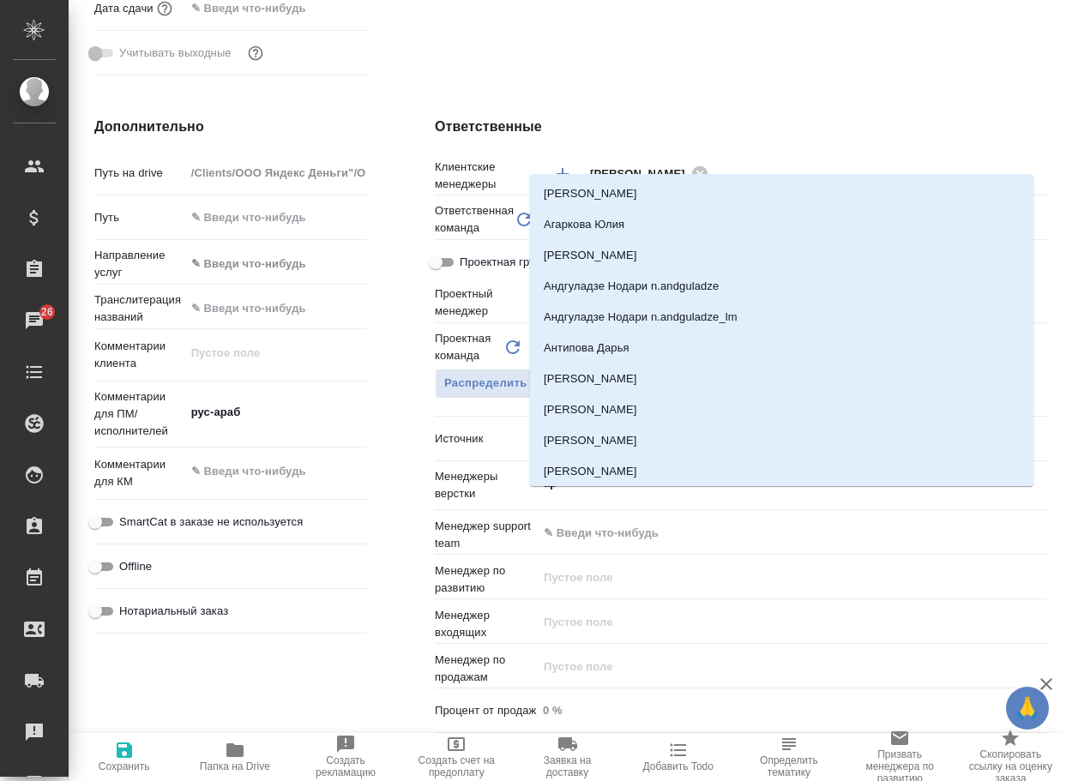
type input "арс"
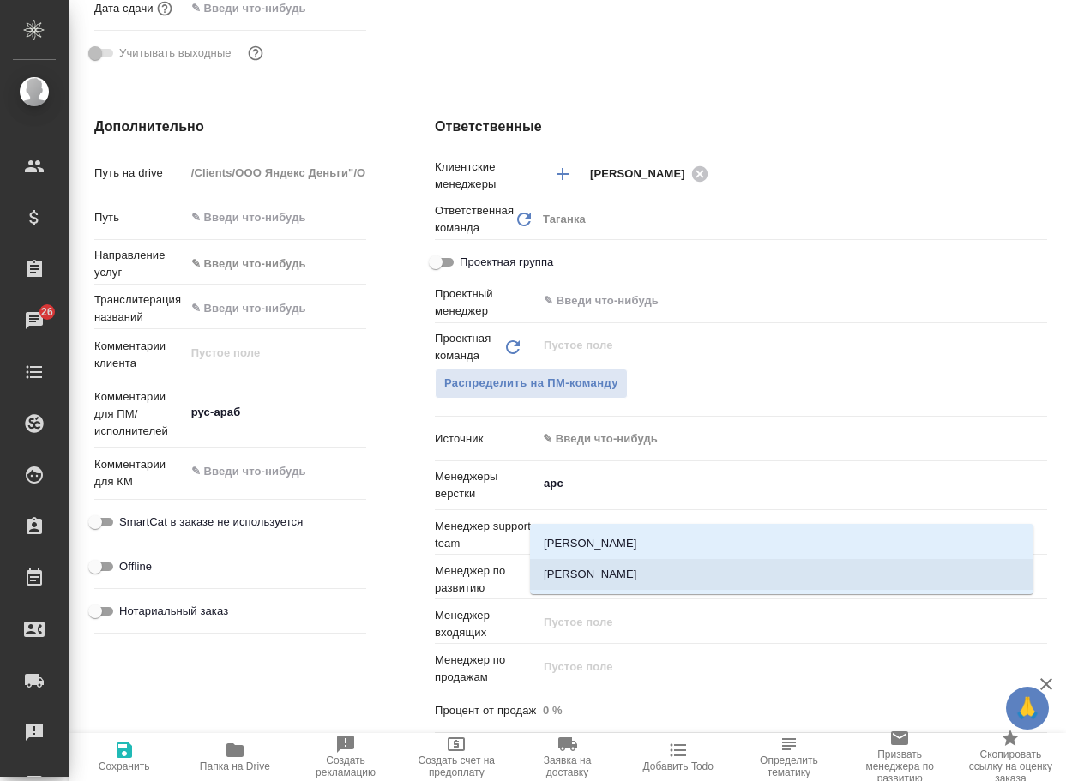
click at [629, 571] on li "[PERSON_NAME]" at bounding box center [781, 574] width 503 height 31
type textarea "x"
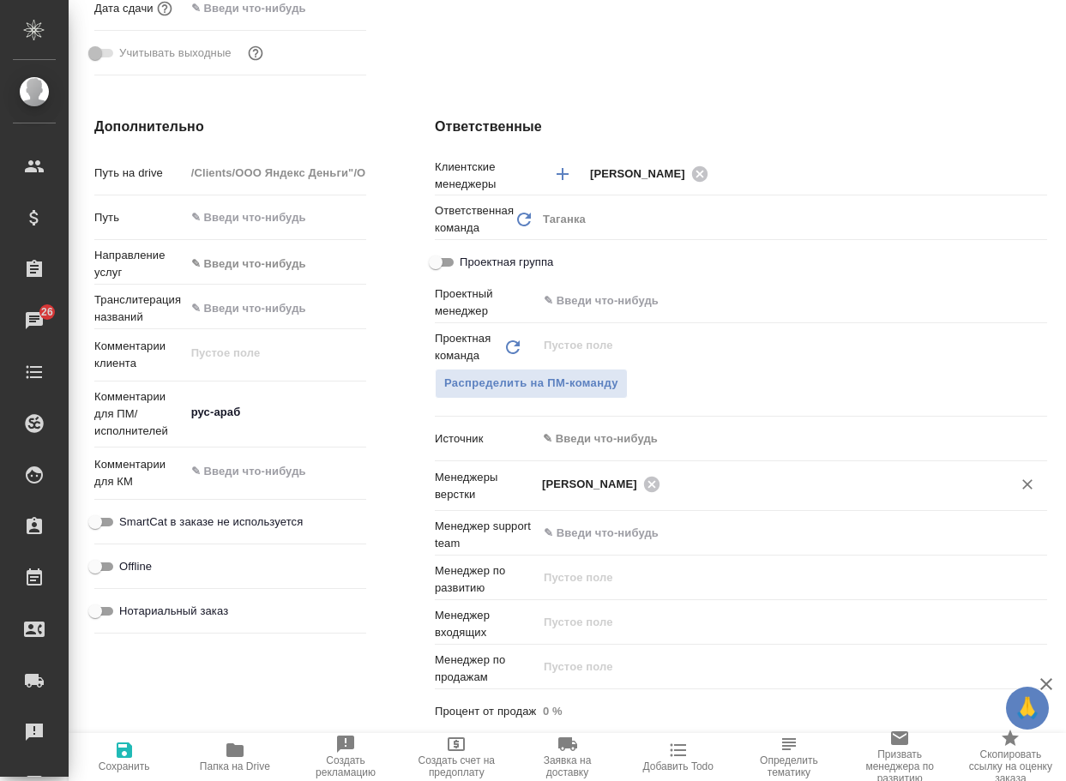
click at [120, 760] on span "Сохранить" at bounding box center [124, 766] width 51 height 12
type textarea "x"
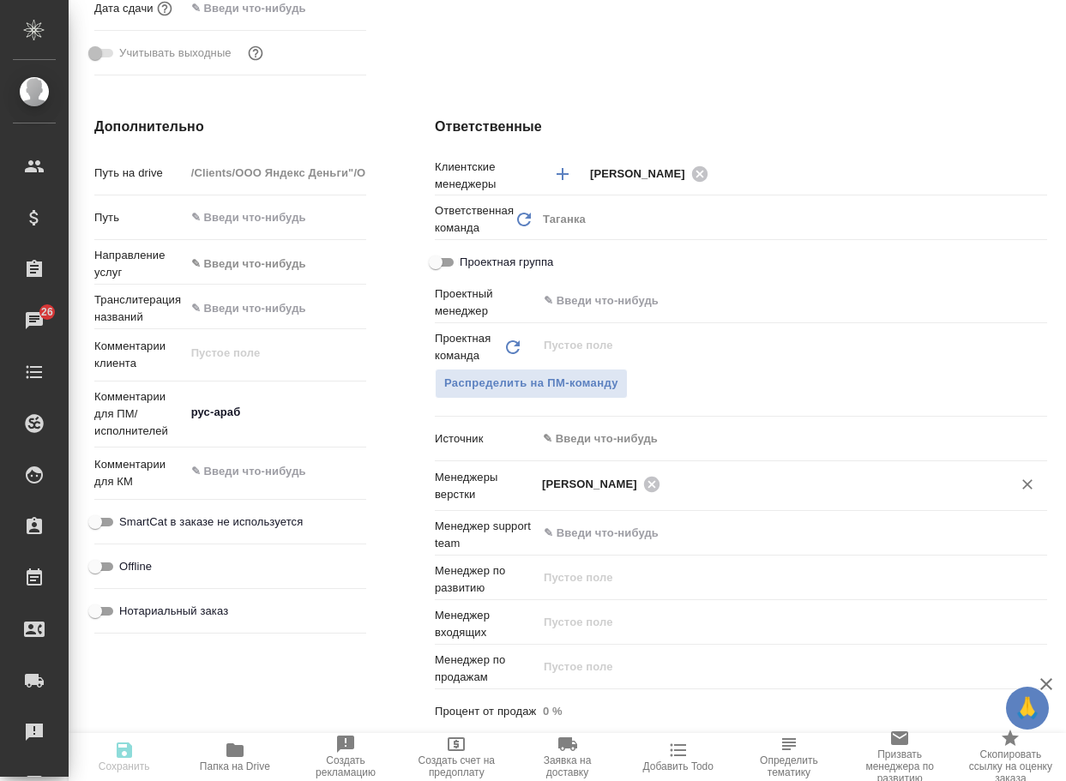
type textarea "x"
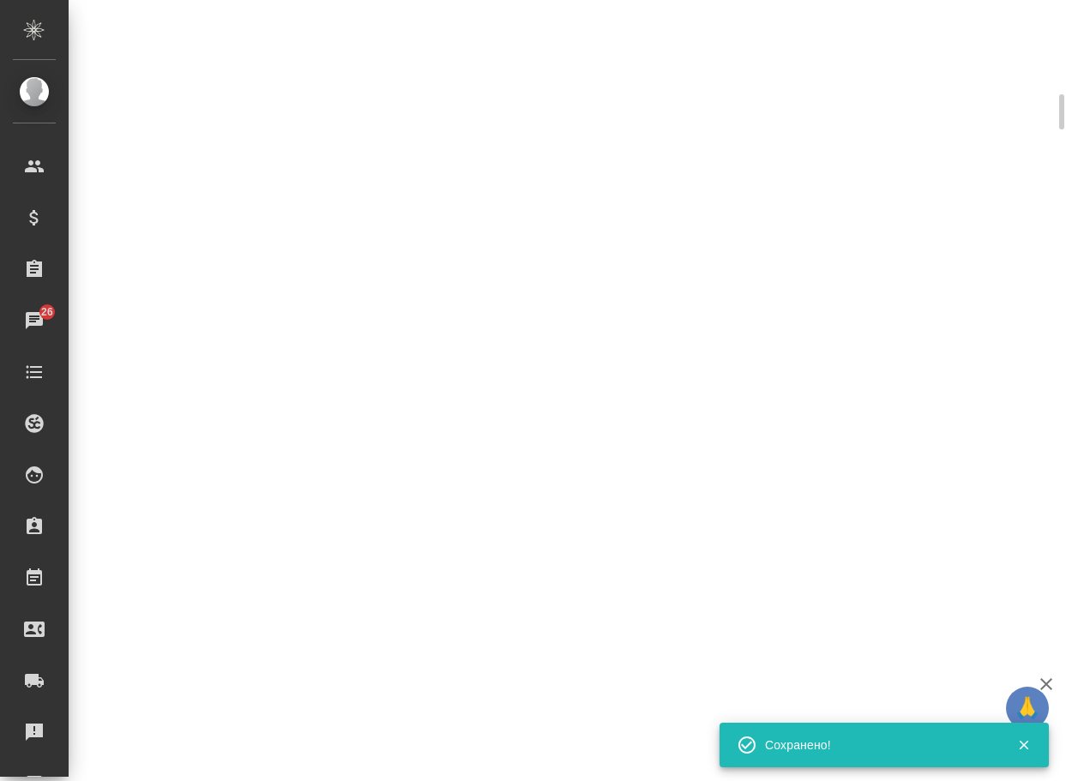
select select "RU"
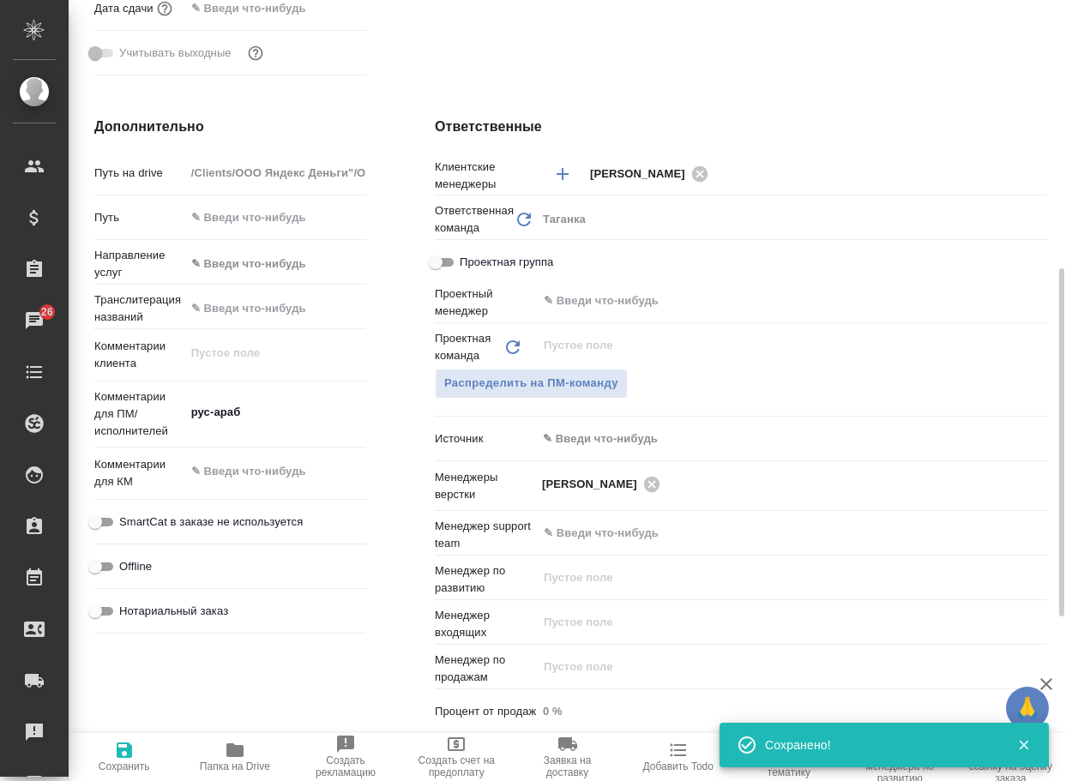
type textarea "x"
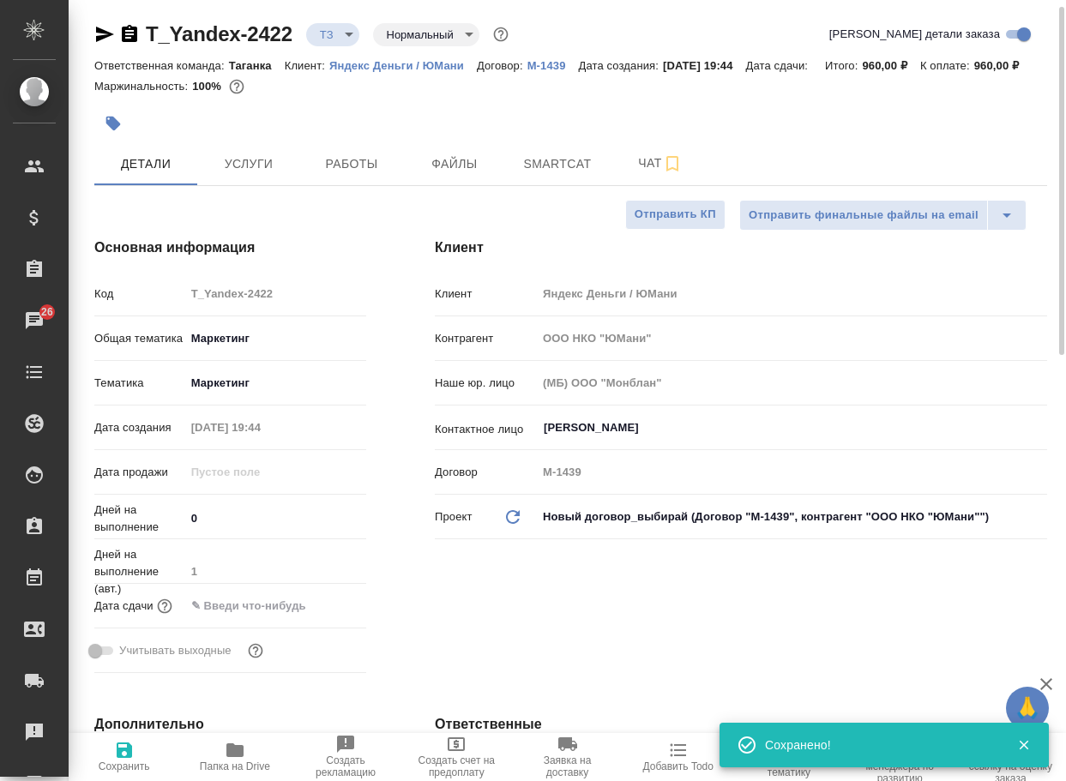
scroll to position [0, 0]
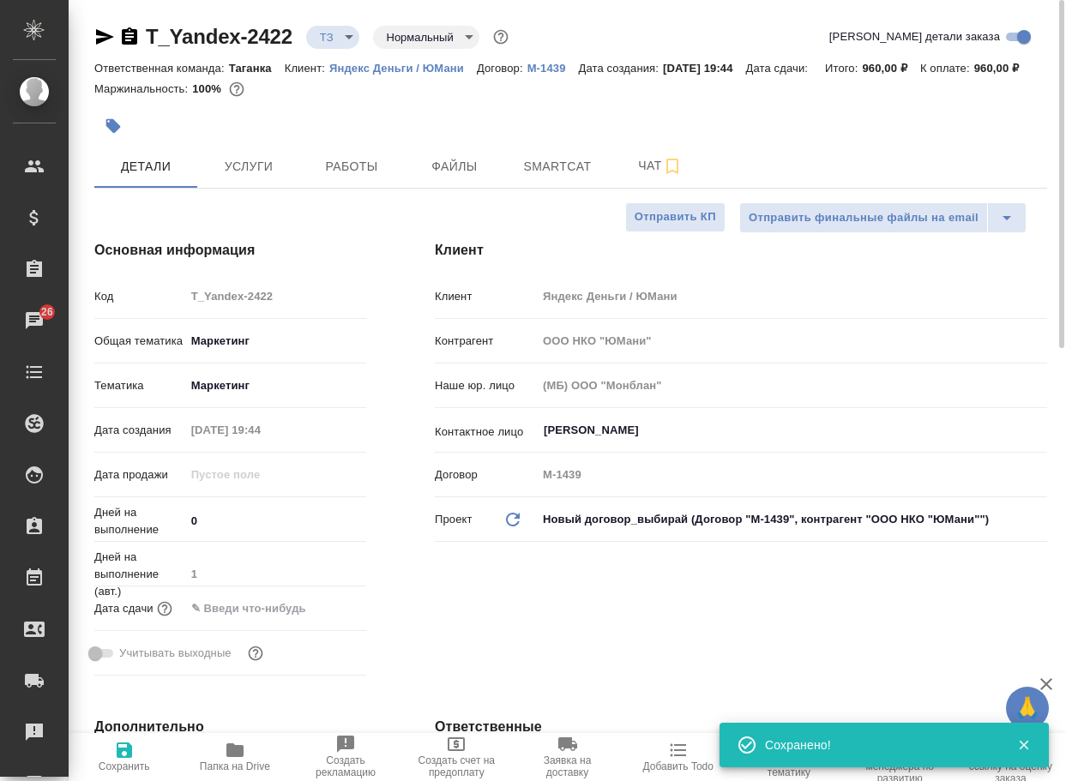
click at [327, 32] on body "🙏 .cls-1 fill:#fff; AWATERA Arsenyeva Vera Клиенты Спецификации Заказы 26 Чаты …" at bounding box center [533, 390] width 1066 height 781
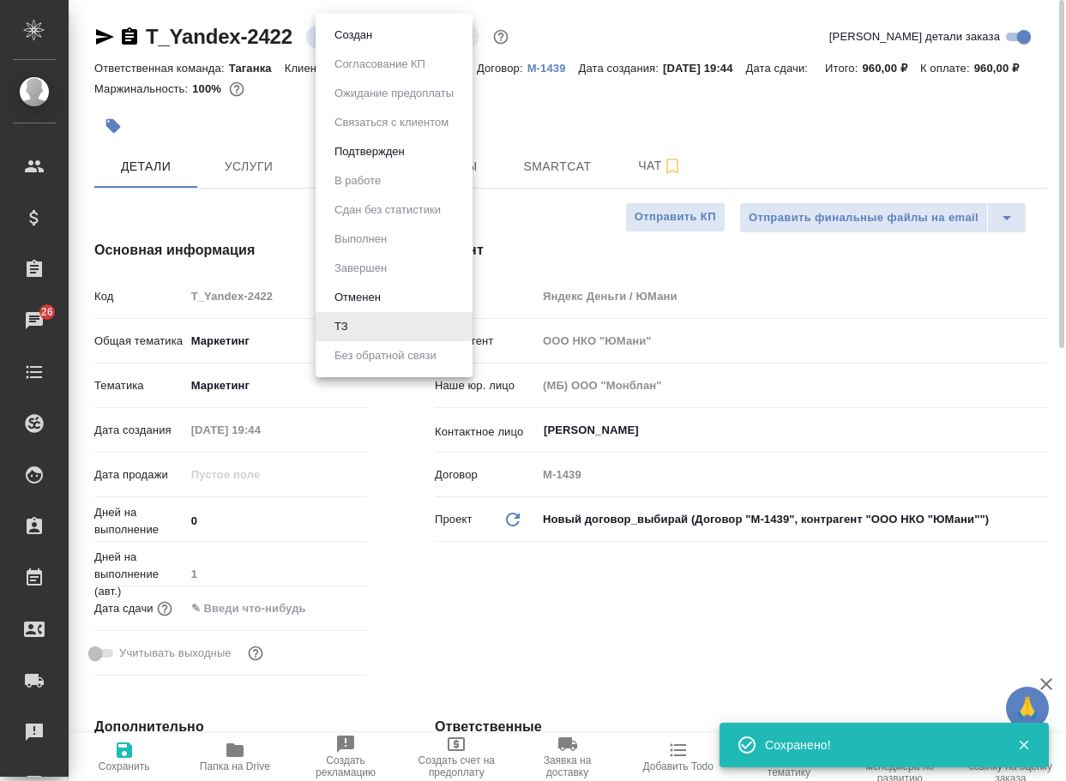
click at [339, 39] on button "Создан" at bounding box center [353, 35] width 48 height 19
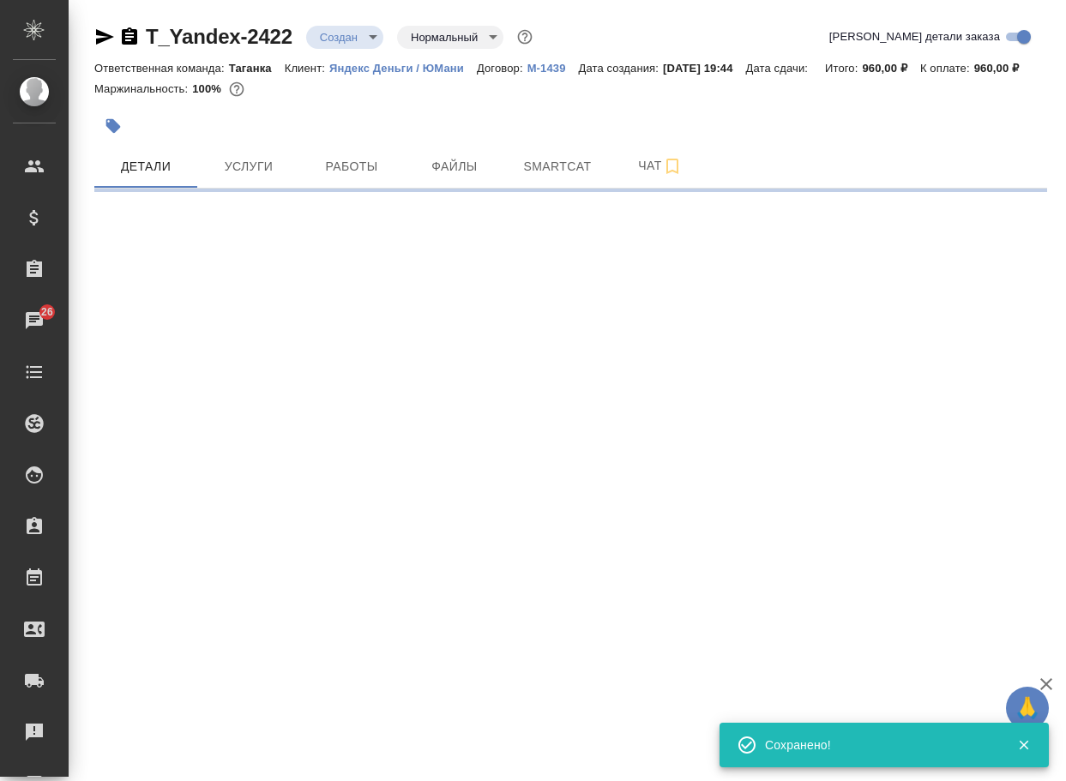
select select "RU"
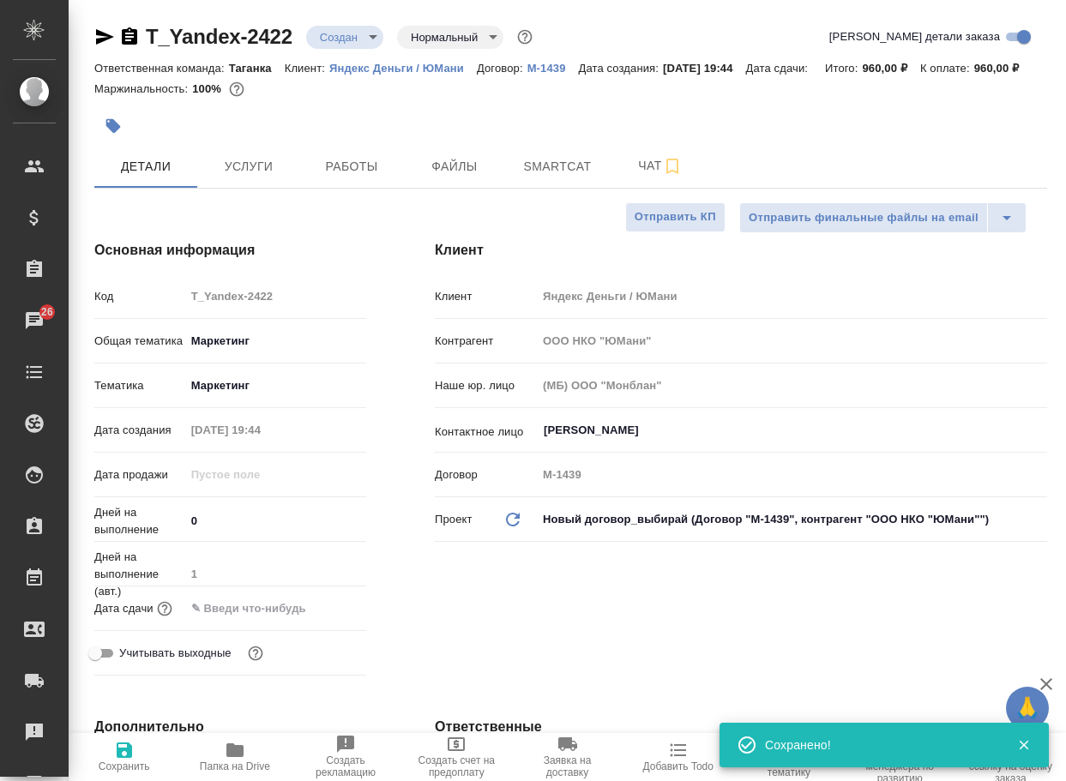
type textarea "x"
drag, startPoint x: 312, startPoint y: 45, endPoint x: 147, endPoint y: 44, distance: 164.6
click at [147, 44] on div "T_Yandex-2422 Создан new Нормальный normal" at bounding box center [314, 36] width 441 height 27
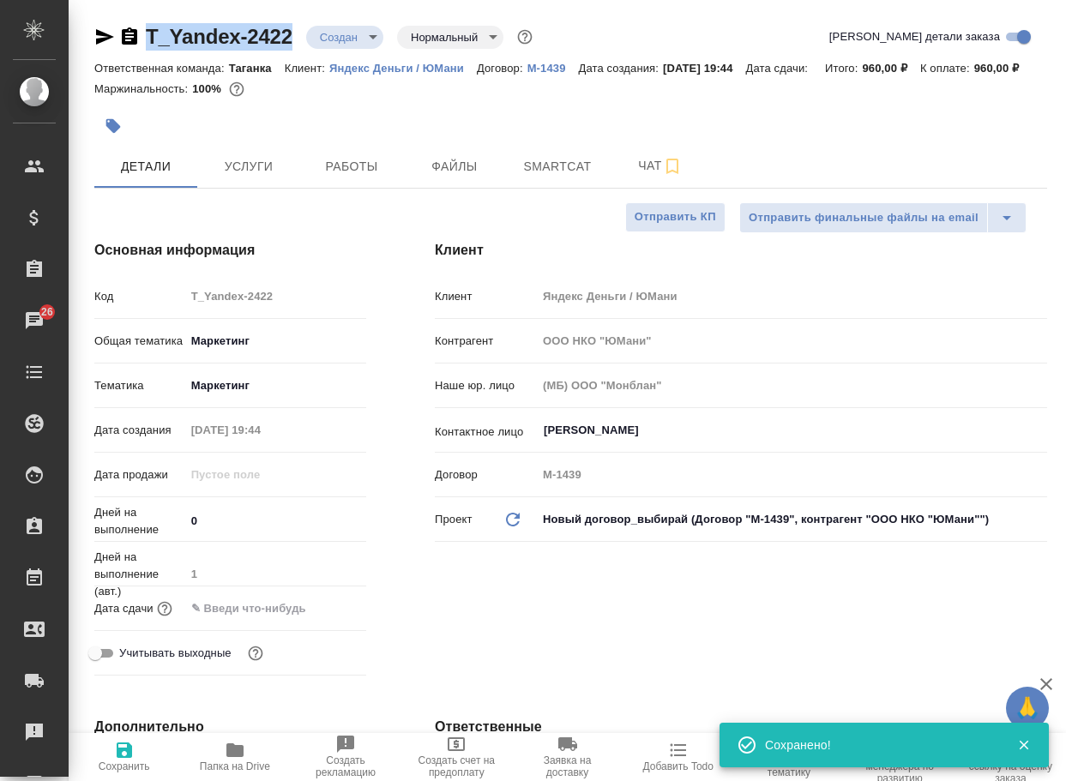
copy link "T_Yandex-2422"
type textarea "x"
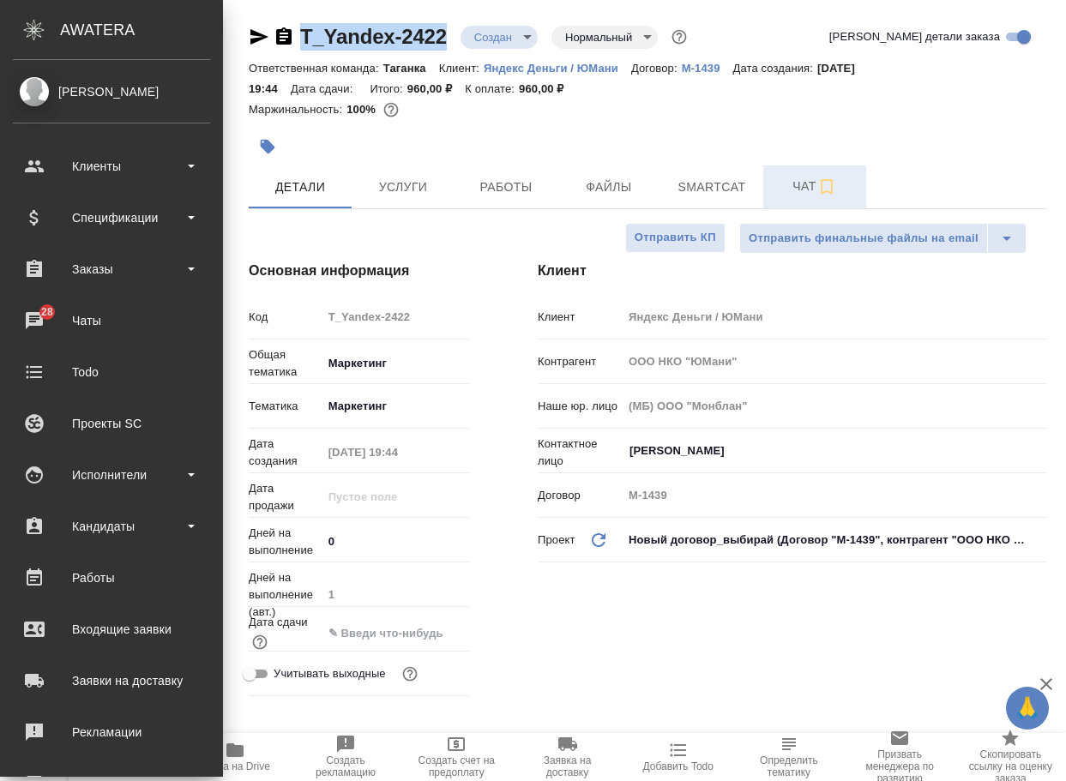
click at [810, 184] on span "Чат" at bounding box center [814, 186] width 82 height 21
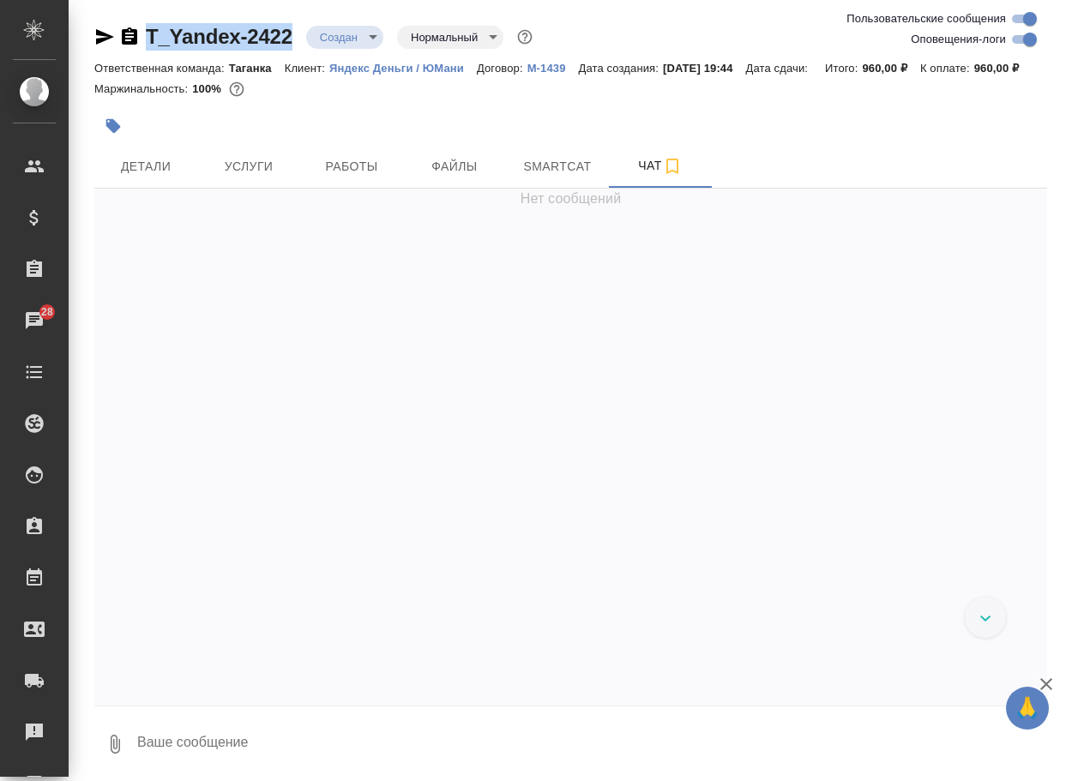
scroll to position [39, 0]
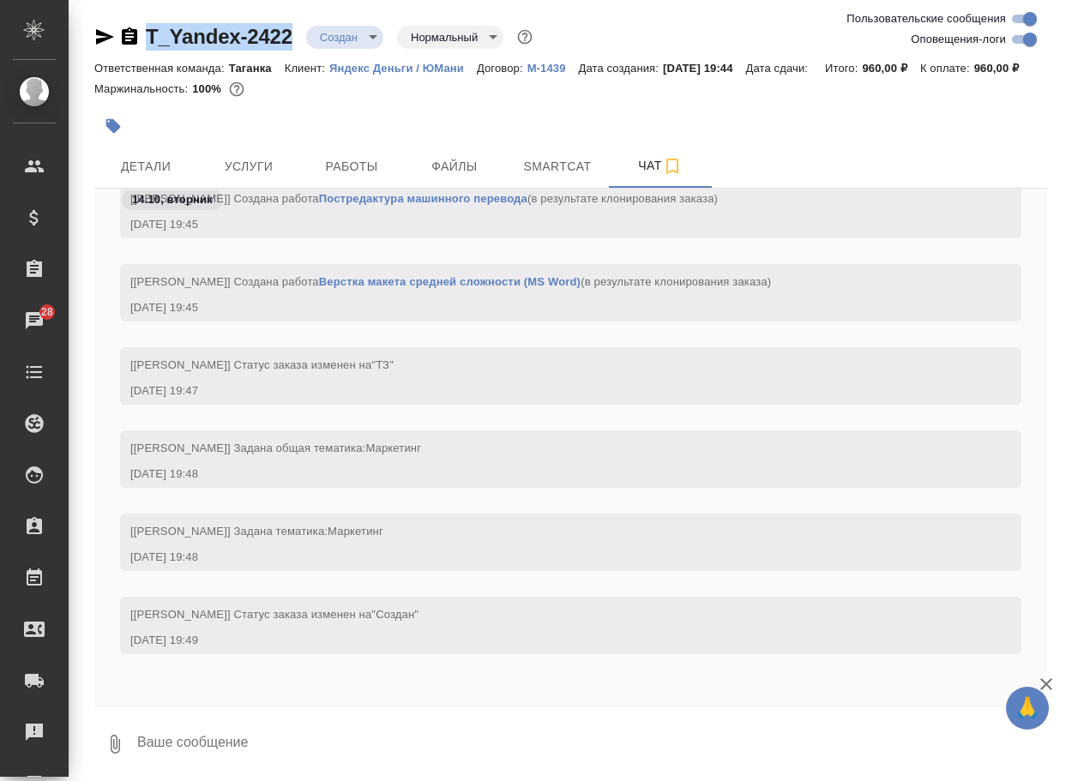
click at [118, 754] on icon "button" at bounding box center [115, 744] width 21 height 21
click at [139, 680] on span "С локального диска" at bounding box center [109, 674] width 117 height 21
click at [0, 0] on input "С локального диска" at bounding box center [0, 0] width 0 height 0
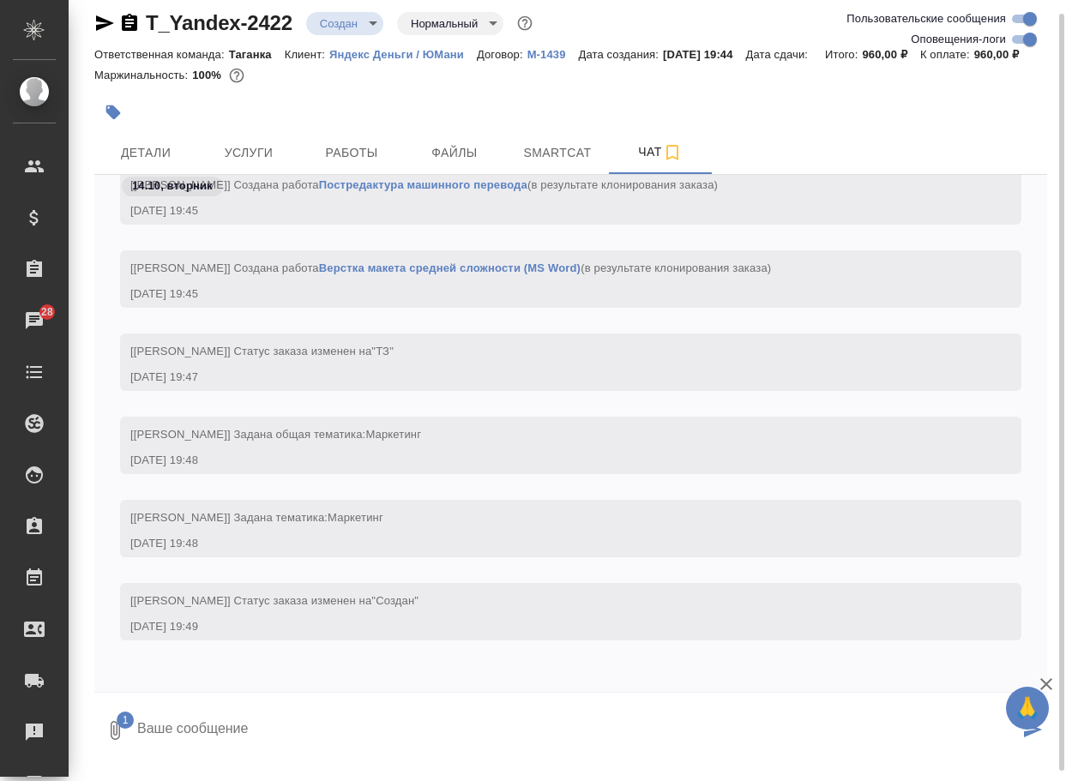
drag, startPoint x: 240, startPoint y: 754, endPoint x: 218, endPoint y: 732, distance: 31.5
click at [239, 753] on textarea at bounding box center [576, 730] width 883 height 58
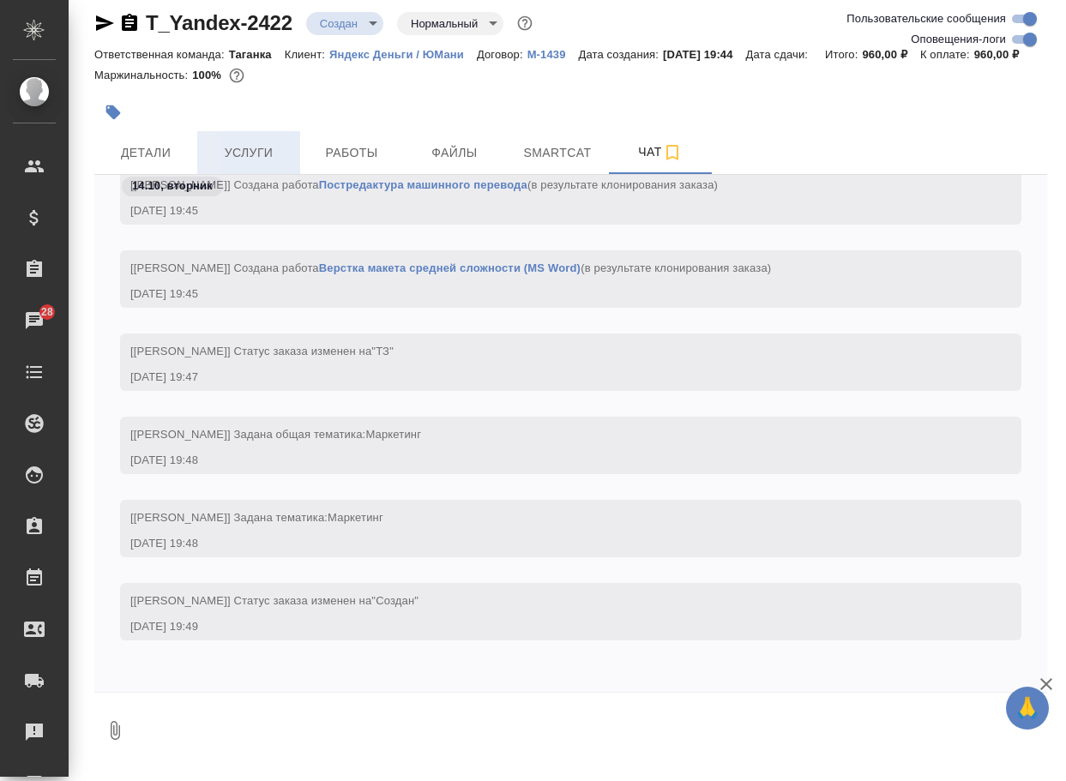
scroll to position [157, 0]
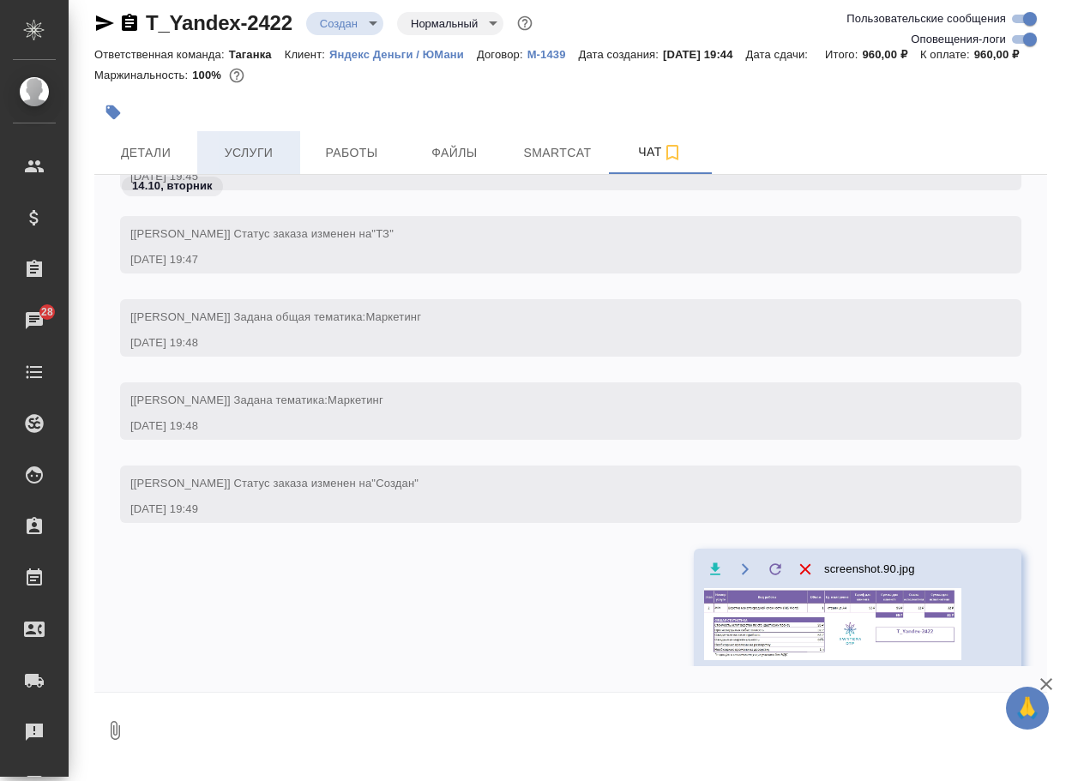
click at [248, 164] on span "Услуги" at bounding box center [248, 152] width 82 height 21
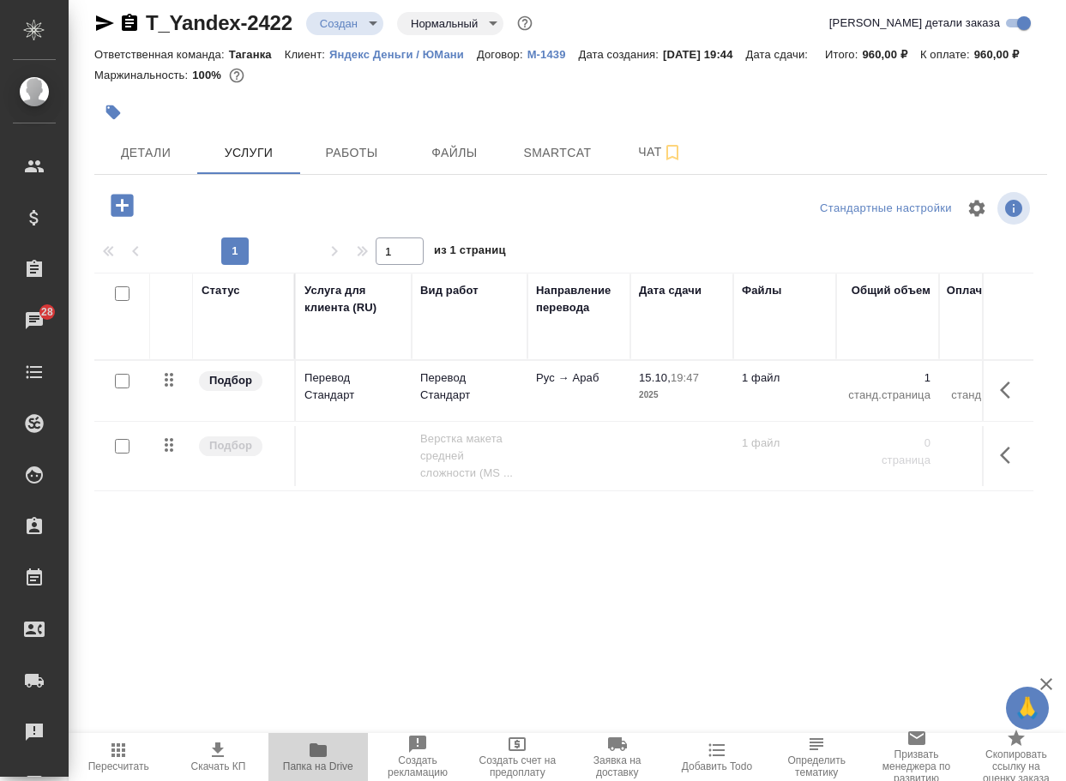
click at [314, 751] on icon "button" at bounding box center [317, 750] width 17 height 14
click at [645, 163] on span "Чат" at bounding box center [660, 151] width 82 height 21
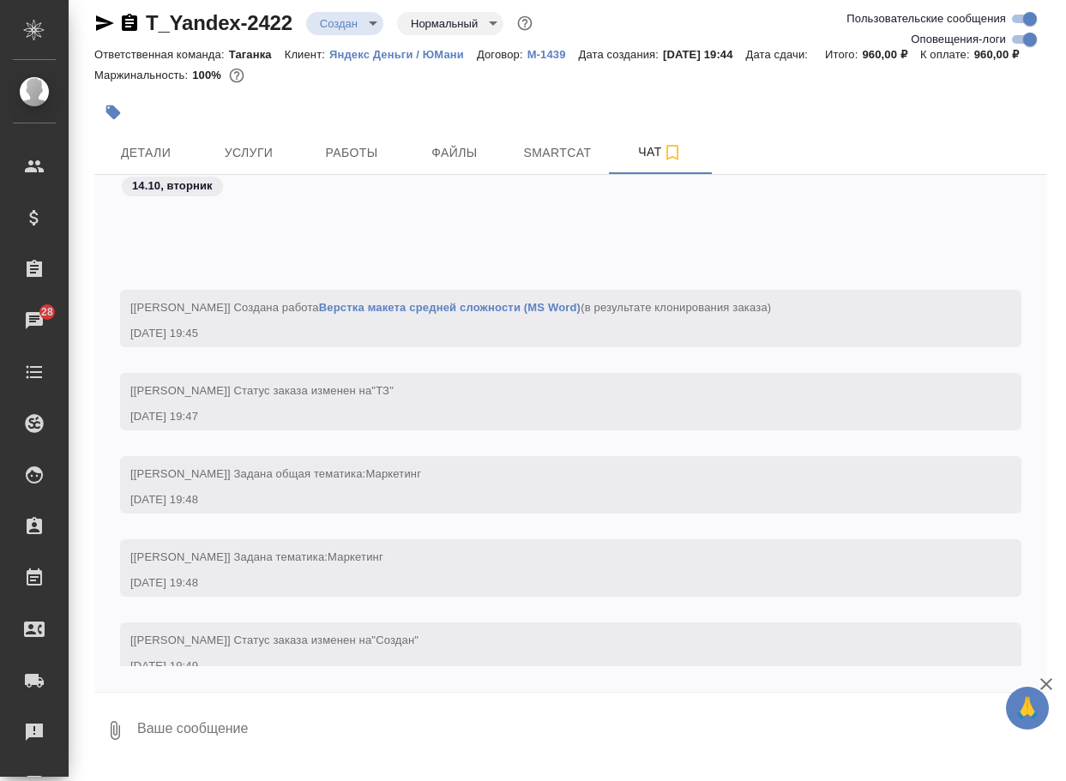
scroll to position [229, 0]
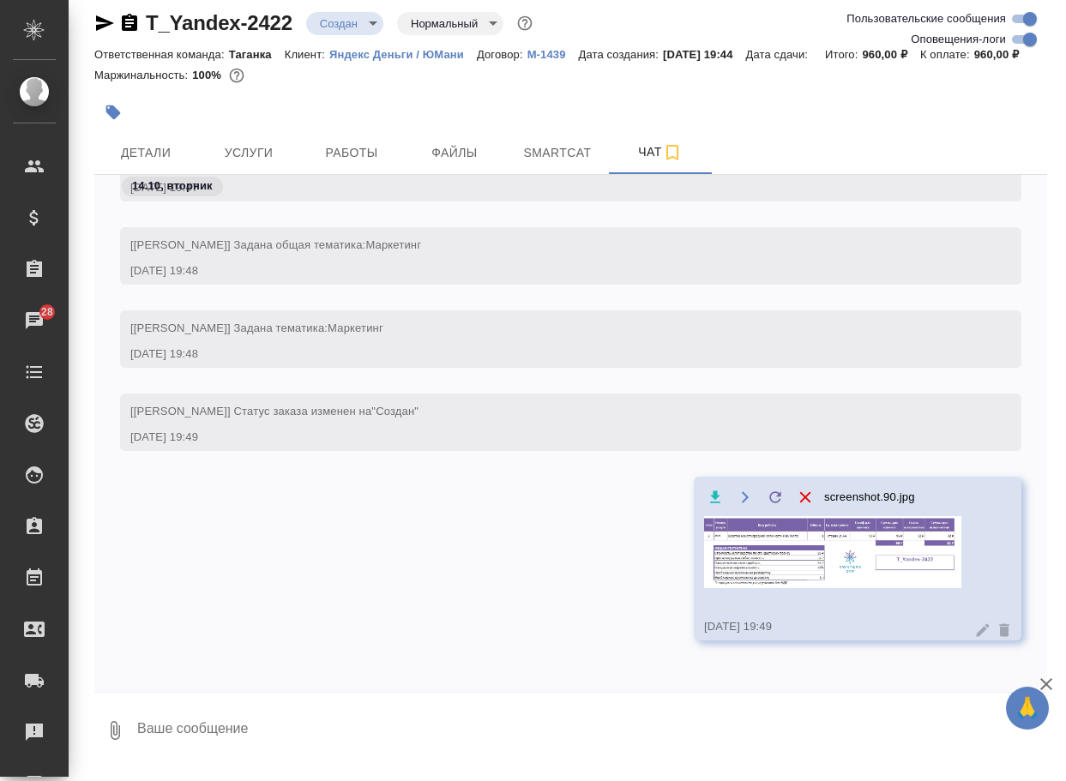
click at [238, 751] on textarea at bounding box center [590, 730] width 911 height 58
paste textarea "https://drive.awatera.com/apps/files/files?dir=/Shares/%D0%9E%D0%9E%D0%9E%20%D0…"
type textarea "для перевода файл отсюда берите: https://drive.awatera.com/apps/files/files?dir…"
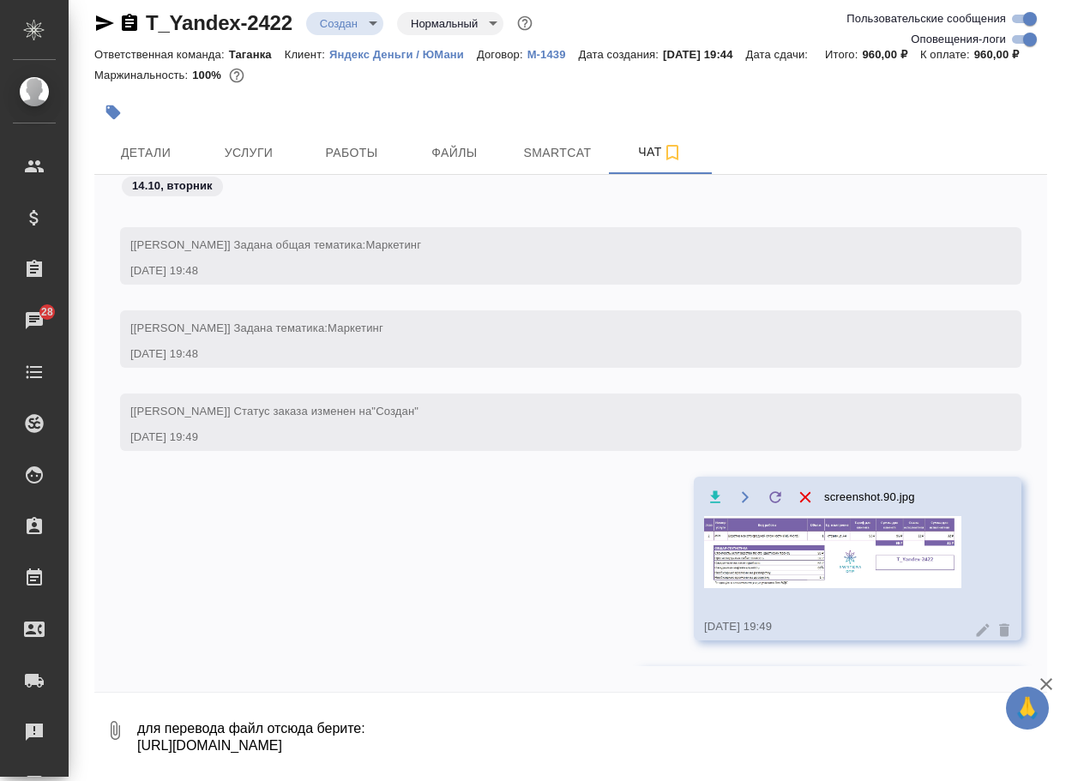
scroll to position [381, 0]
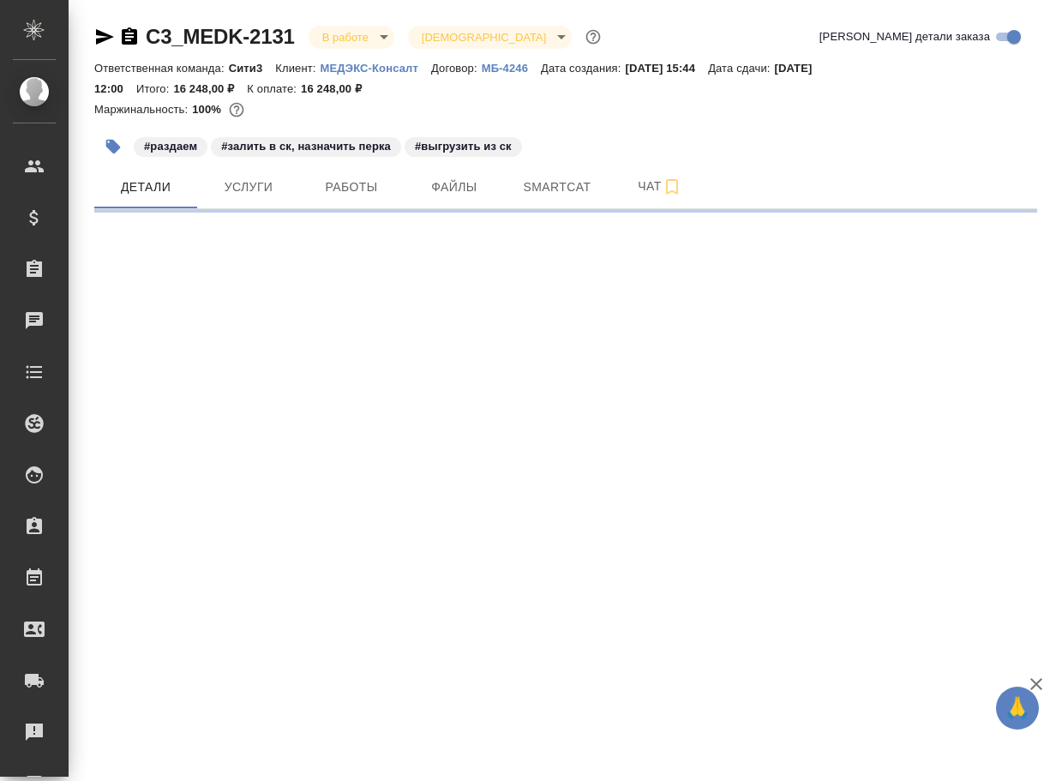
select select "RU"
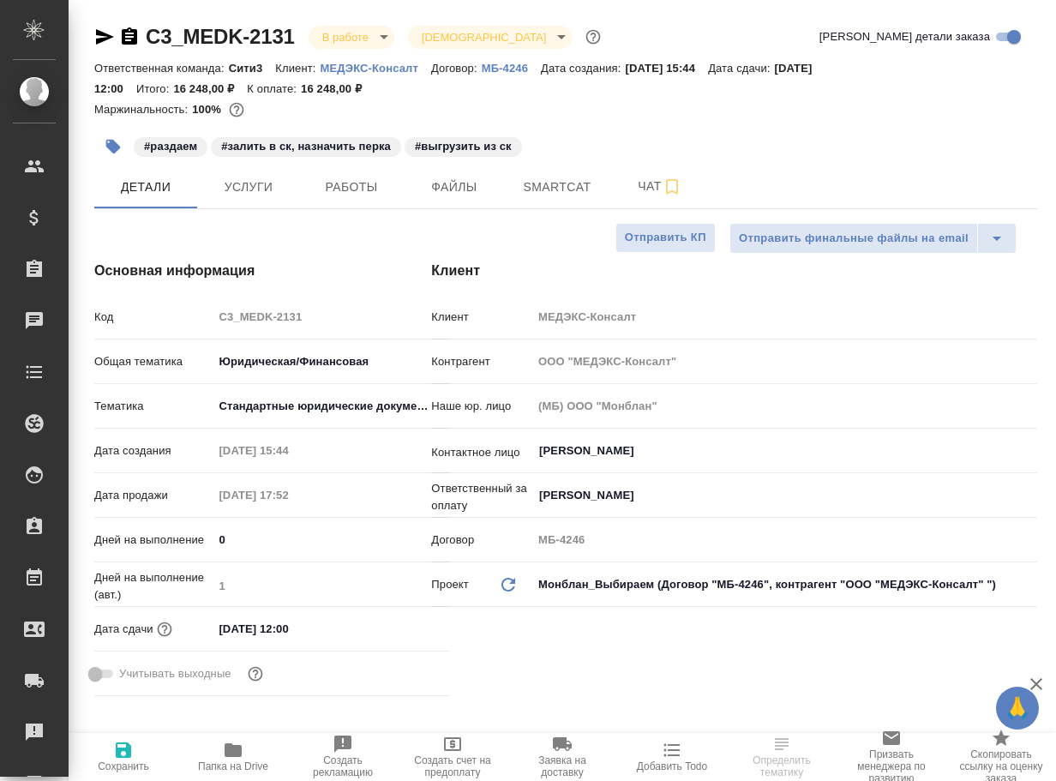
scroll to position [514, 0]
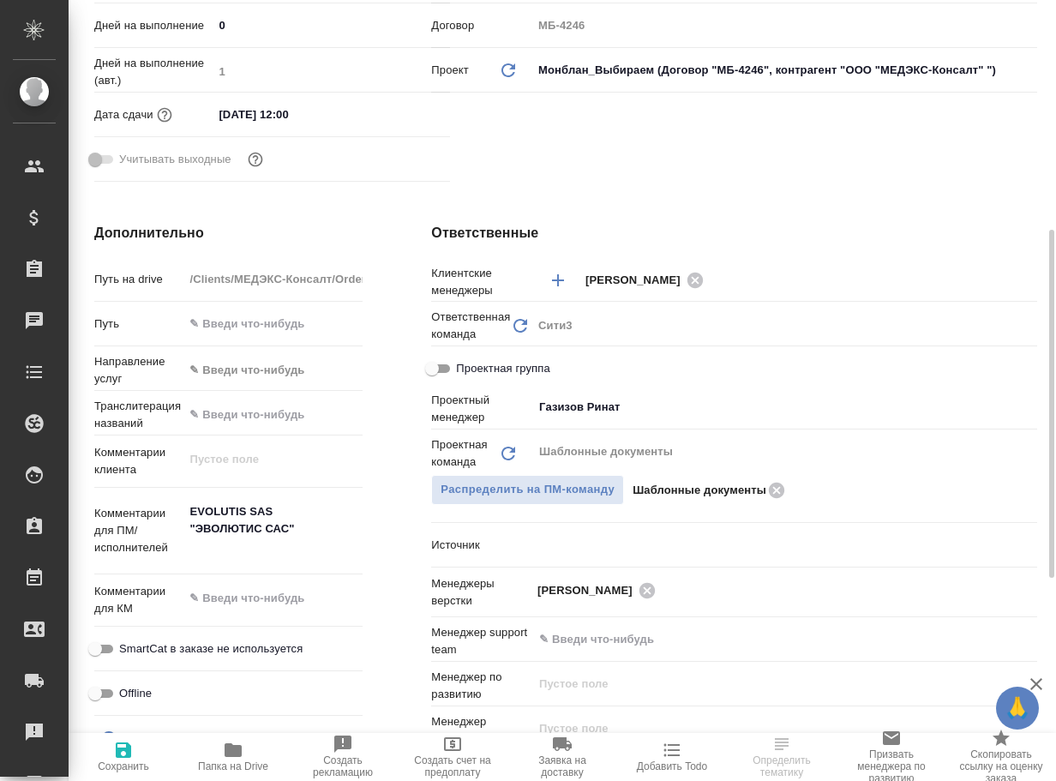
type textarea "x"
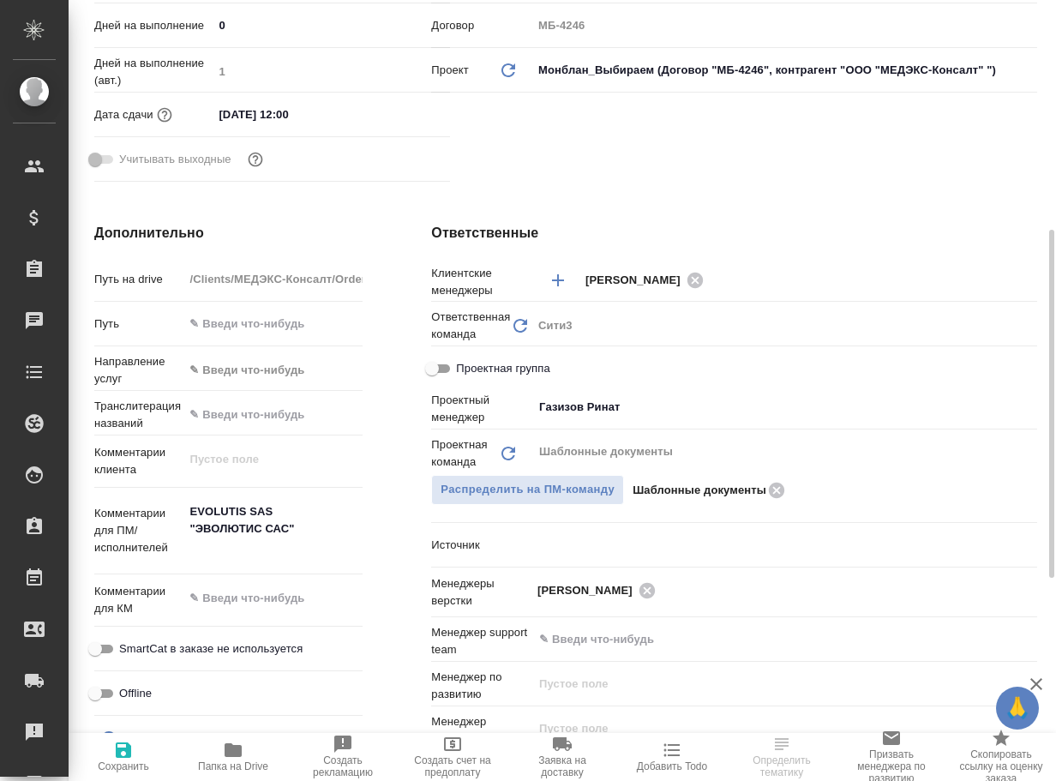
type textarea "x"
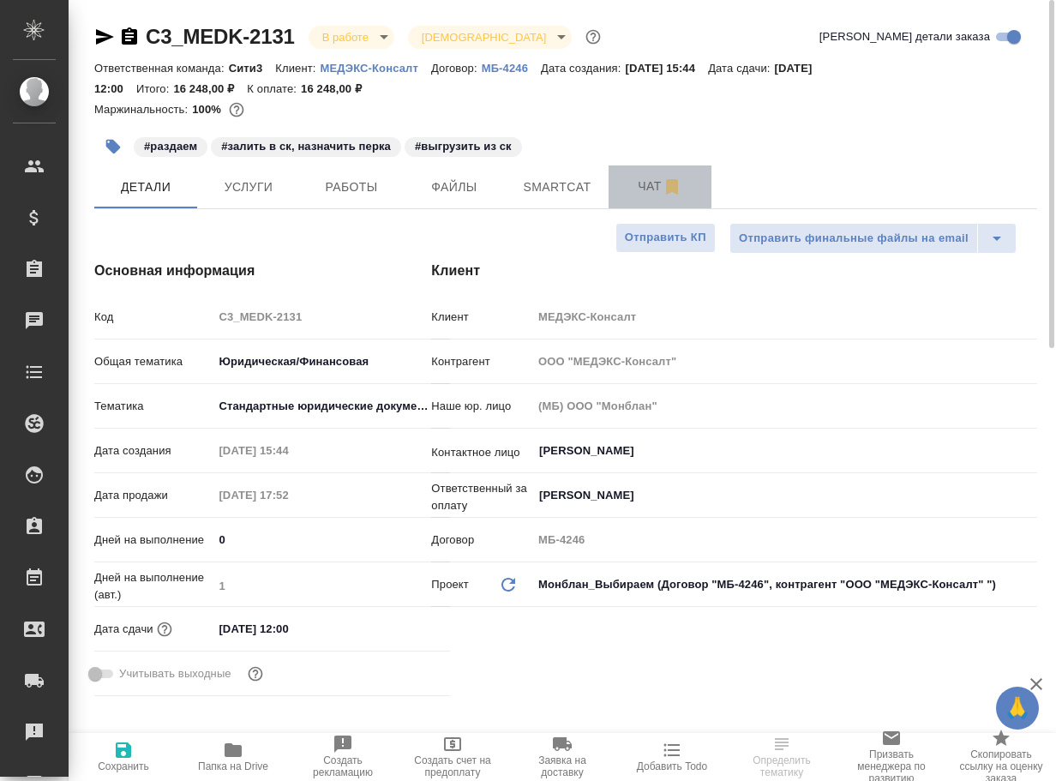
click at [637, 188] on span "Чат" at bounding box center [660, 186] width 82 height 21
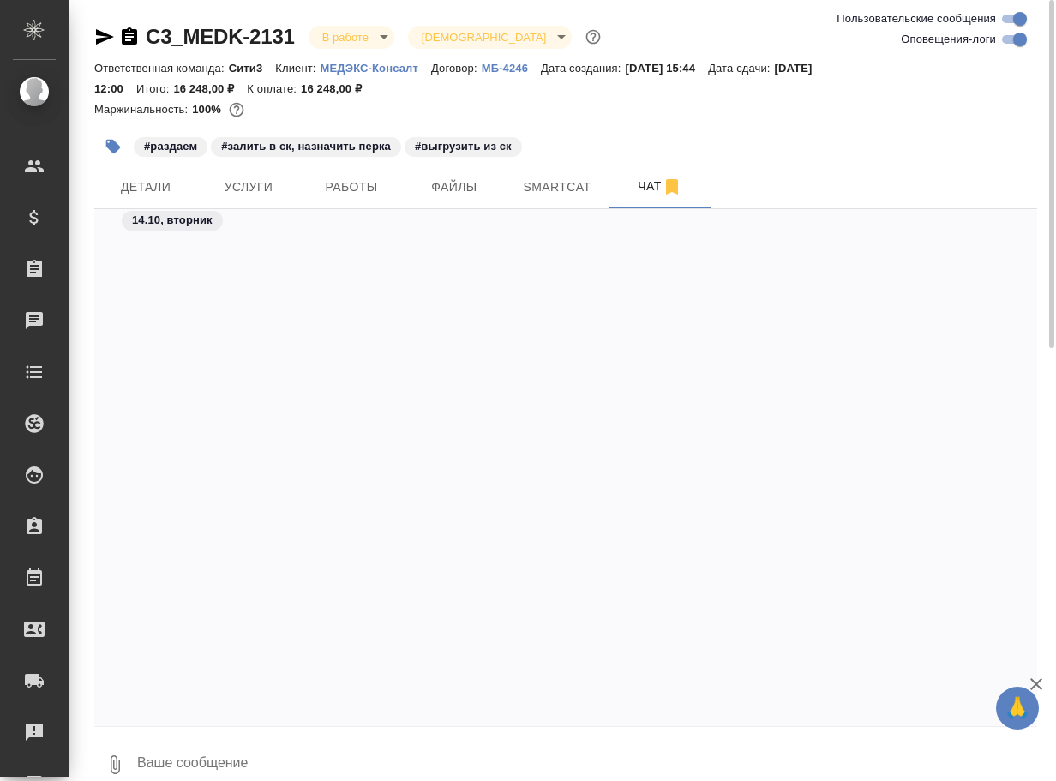
scroll to position [12896, 0]
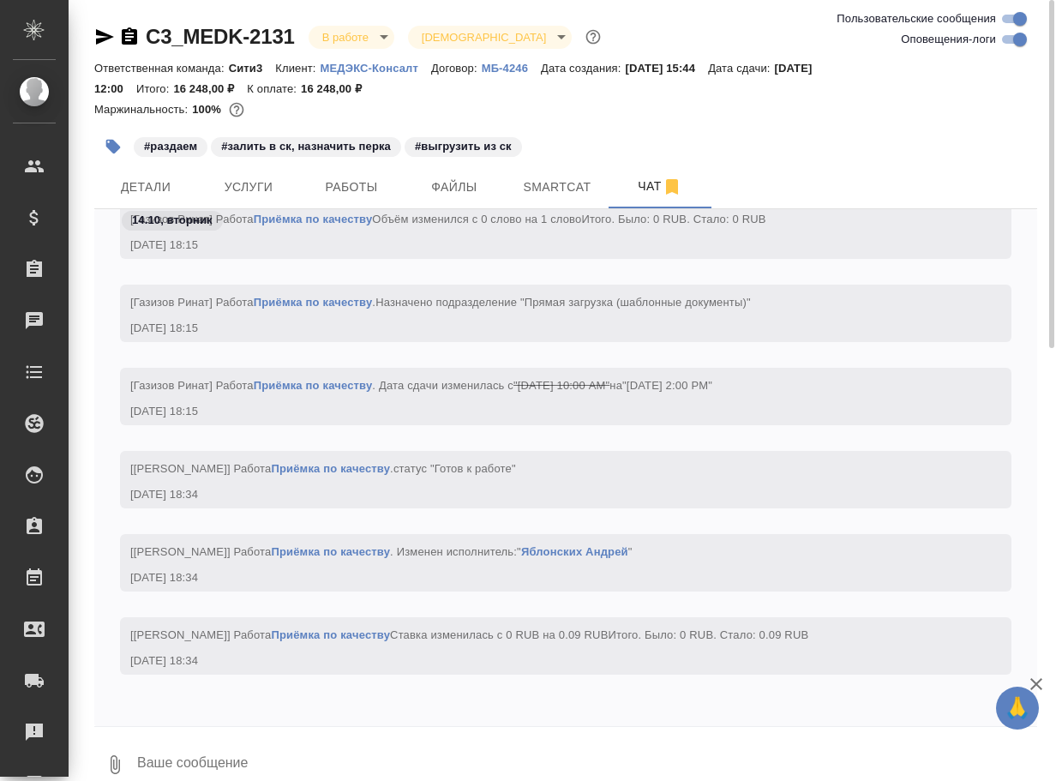
drag, startPoint x: 153, startPoint y: 763, endPoint x: 133, endPoint y: 741, distance: 29.8
click at [151, 763] on textarea at bounding box center [586, 765] width 902 height 58
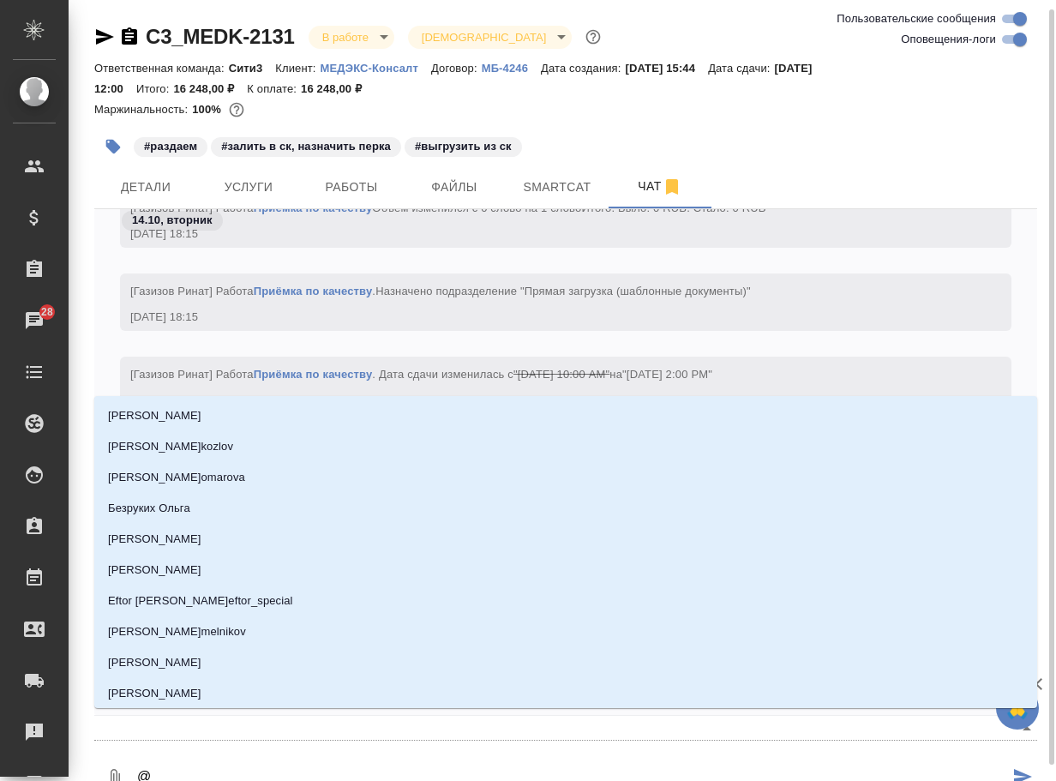
scroll to position [5, 0]
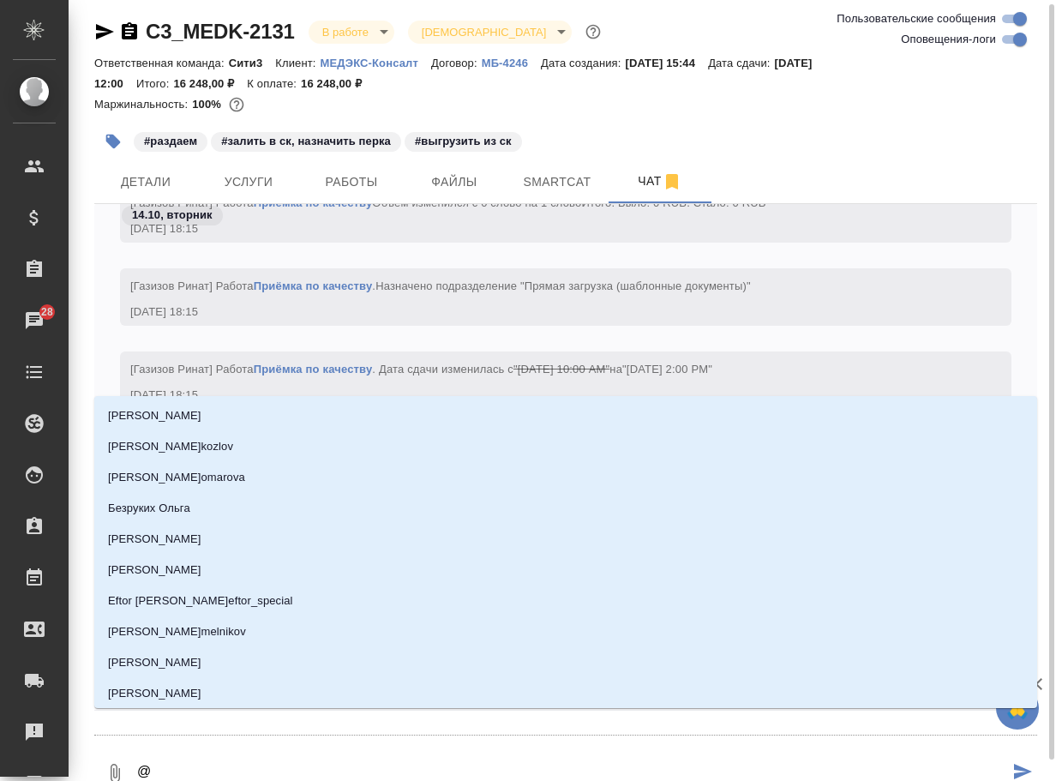
type textarea "@г"
type input "г"
type textarea "@га"
type input "га"
type textarea "@газ"
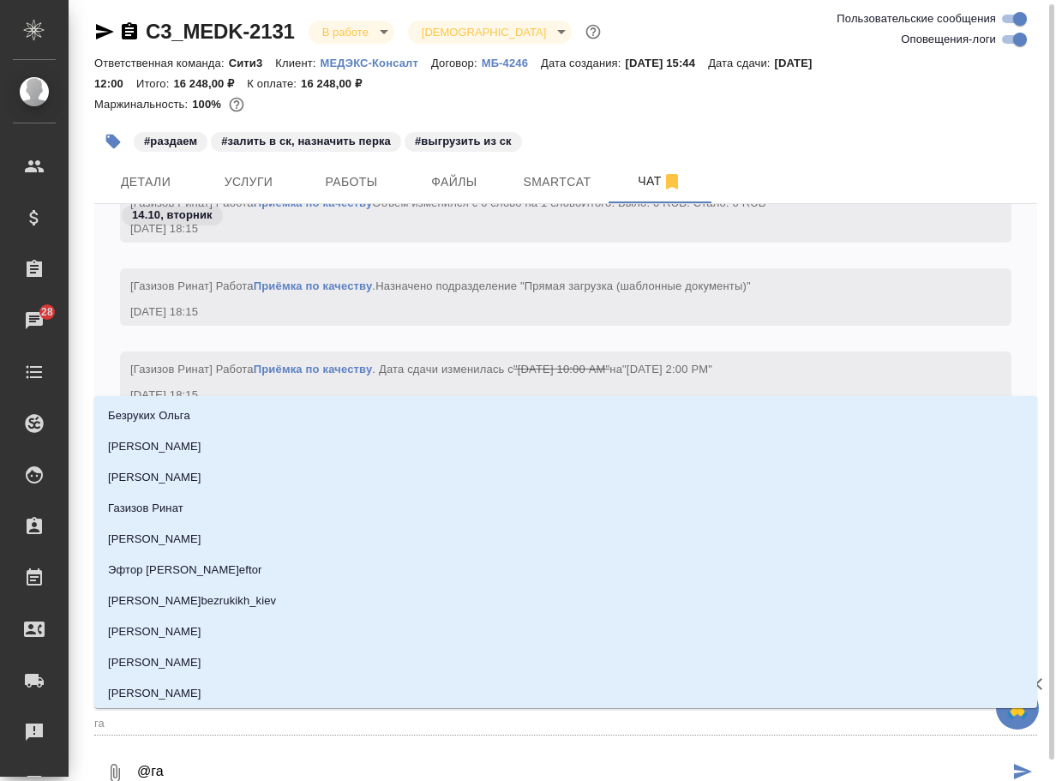
type input "газ"
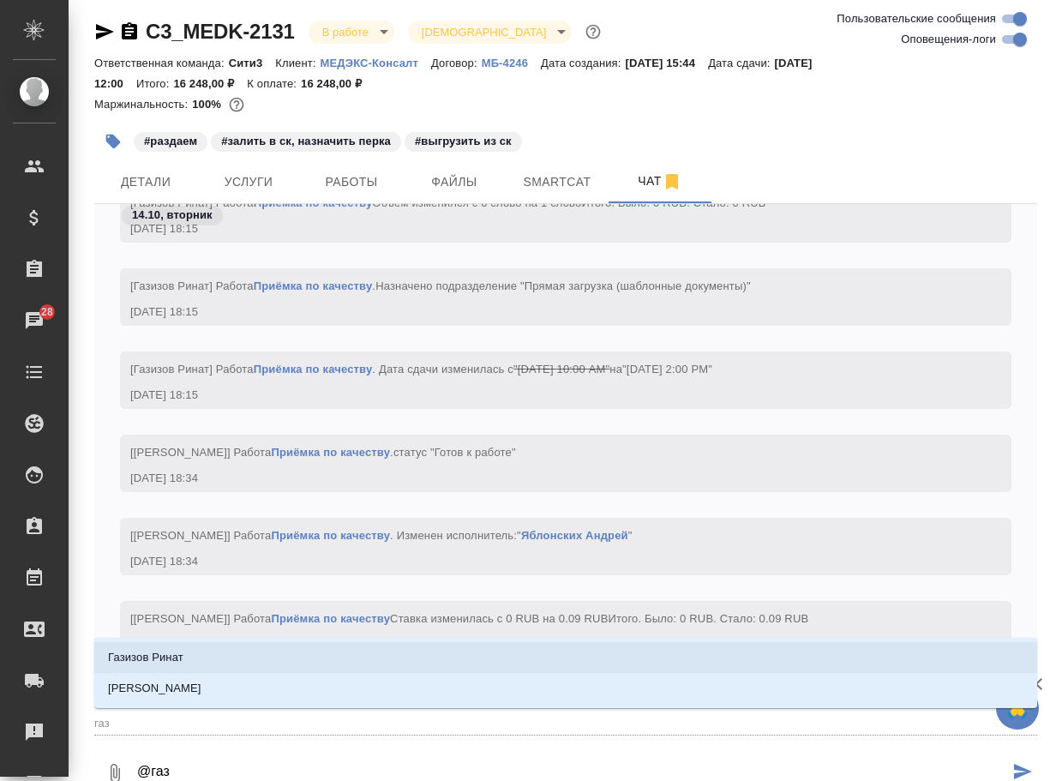
click at [131, 652] on p "Газизов Ринат" at bounding box center [145, 657] width 75 height 17
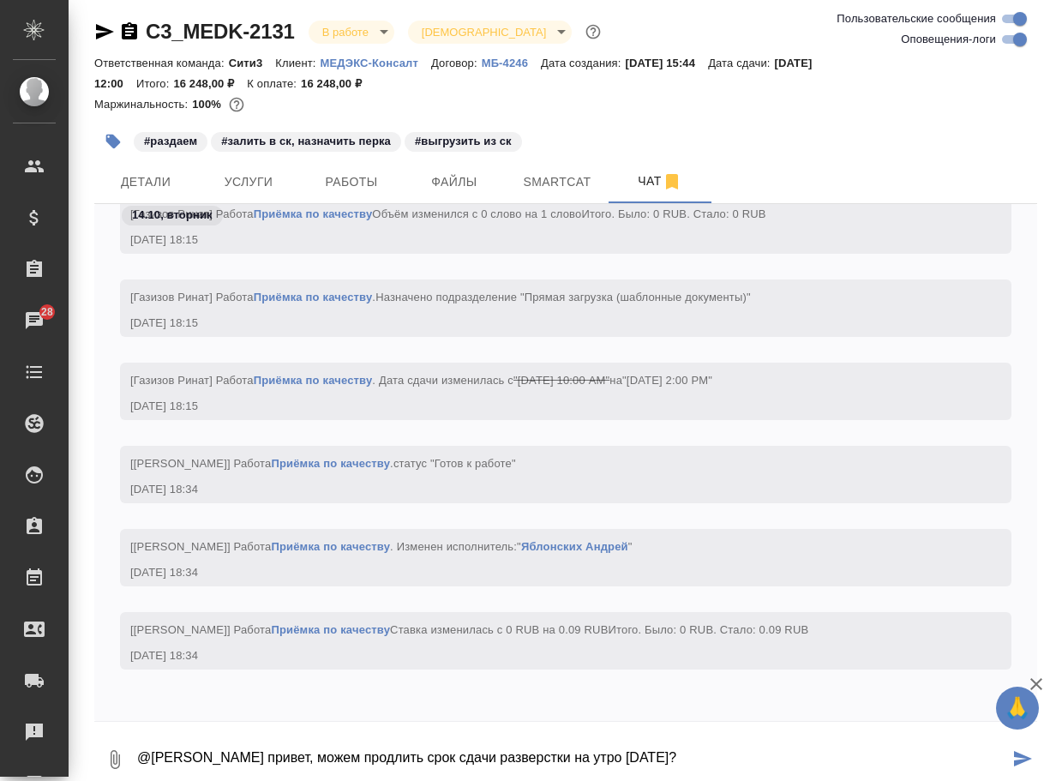
type textarea "@[PERSON_NAME] привет, можем продлить срок сдачи разверстки на утро [DATE]?"
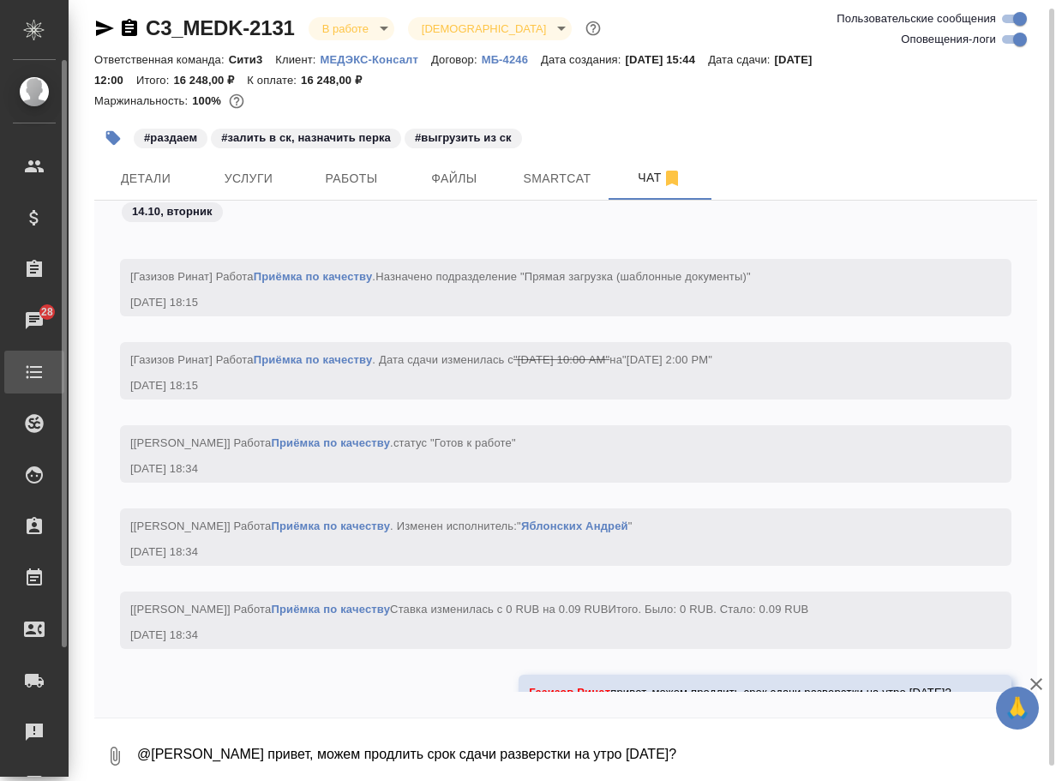
scroll to position [12980, 0]
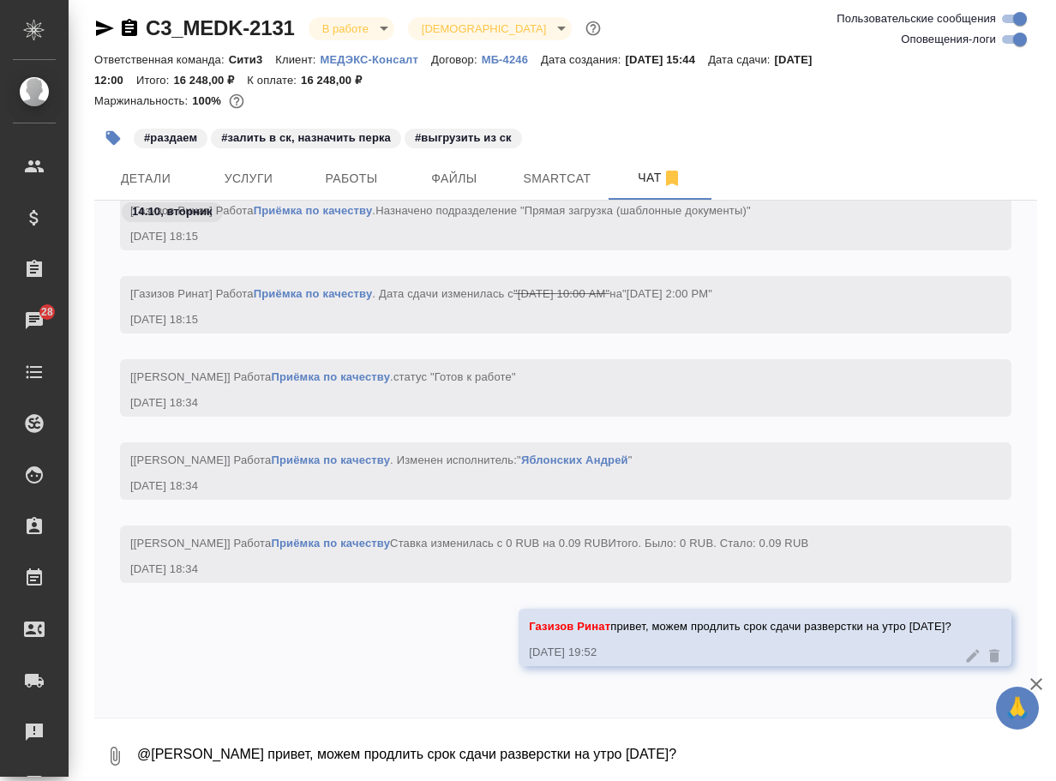
click at [98, 29] on icon "button" at bounding box center [104, 28] width 21 height 21
